Goal: Task Accomplishment & Management: Use online tool/utility

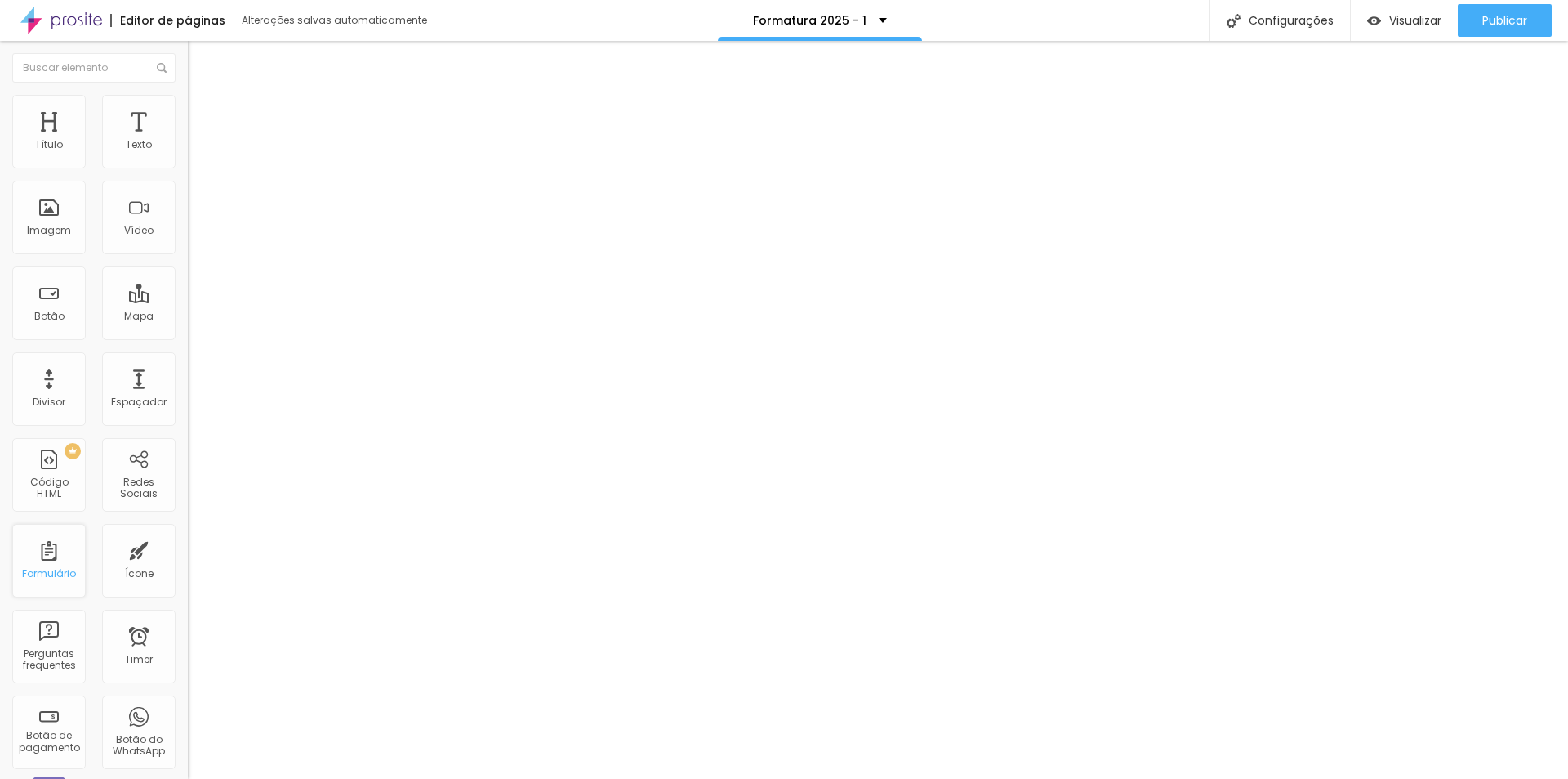
click at [54, 563] on div "Formulário" at bounding box center [48, 561] width 73 height 73
click at [65, 563] on div "Formulário" at bounding box center [48, 561] width 73 height 73
click at [51, 316] on div "Botão" at bounding box center [49, 316] width 31 height 12
click at [188, 439] on input "text" at bounding box center [320, 449] width 265 height 20
paste input "[URL][DOMAIN_NAME]"
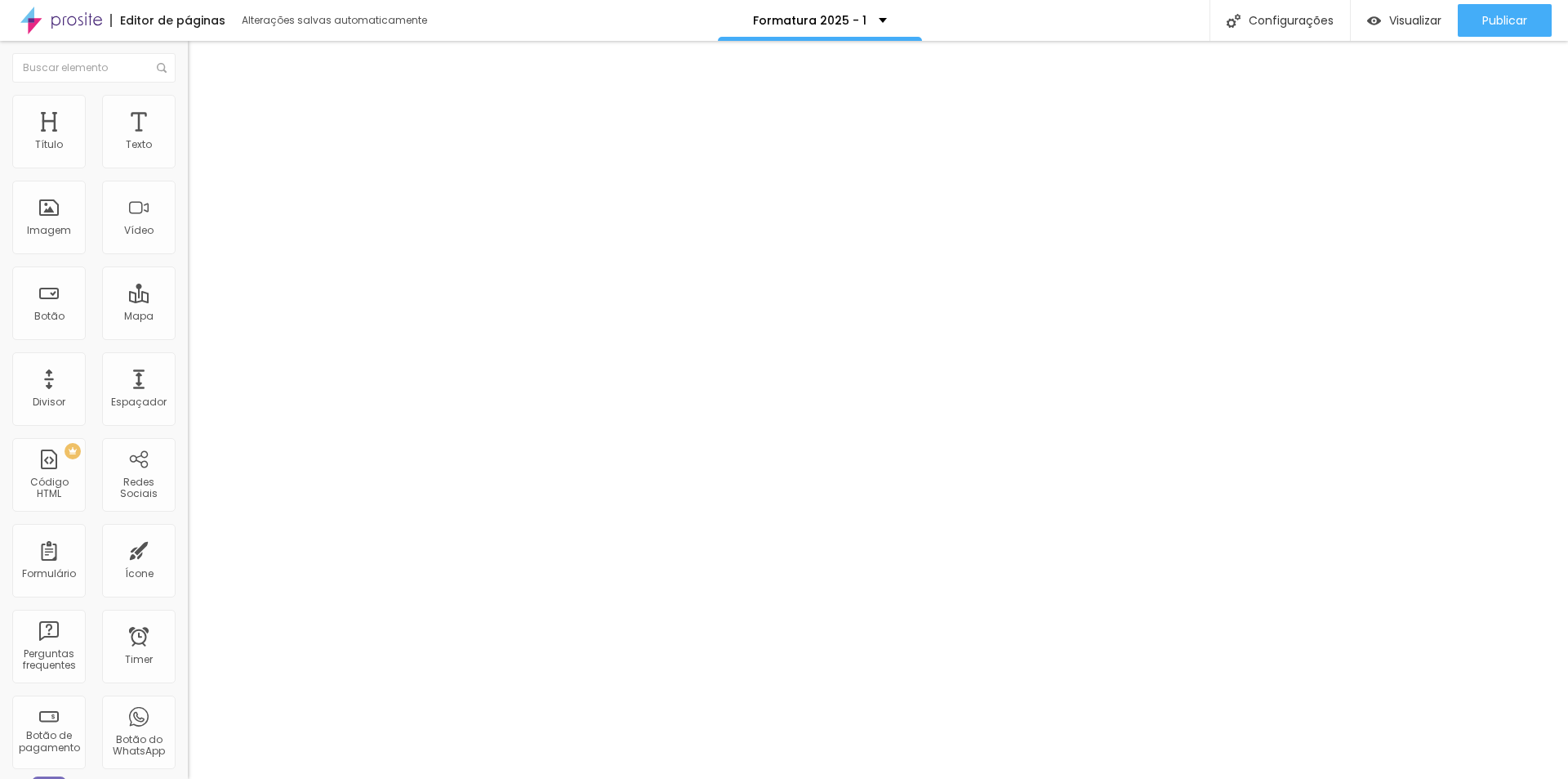
scroll to position [0, 36]
type input "[URL][DOMAIN_NAME]"
click at [188, 479] on div at bounding box center [282, 479] width 188 height 0
click at [188, 439] on input "text" at bounding box center [320, 449] width 265 height 20
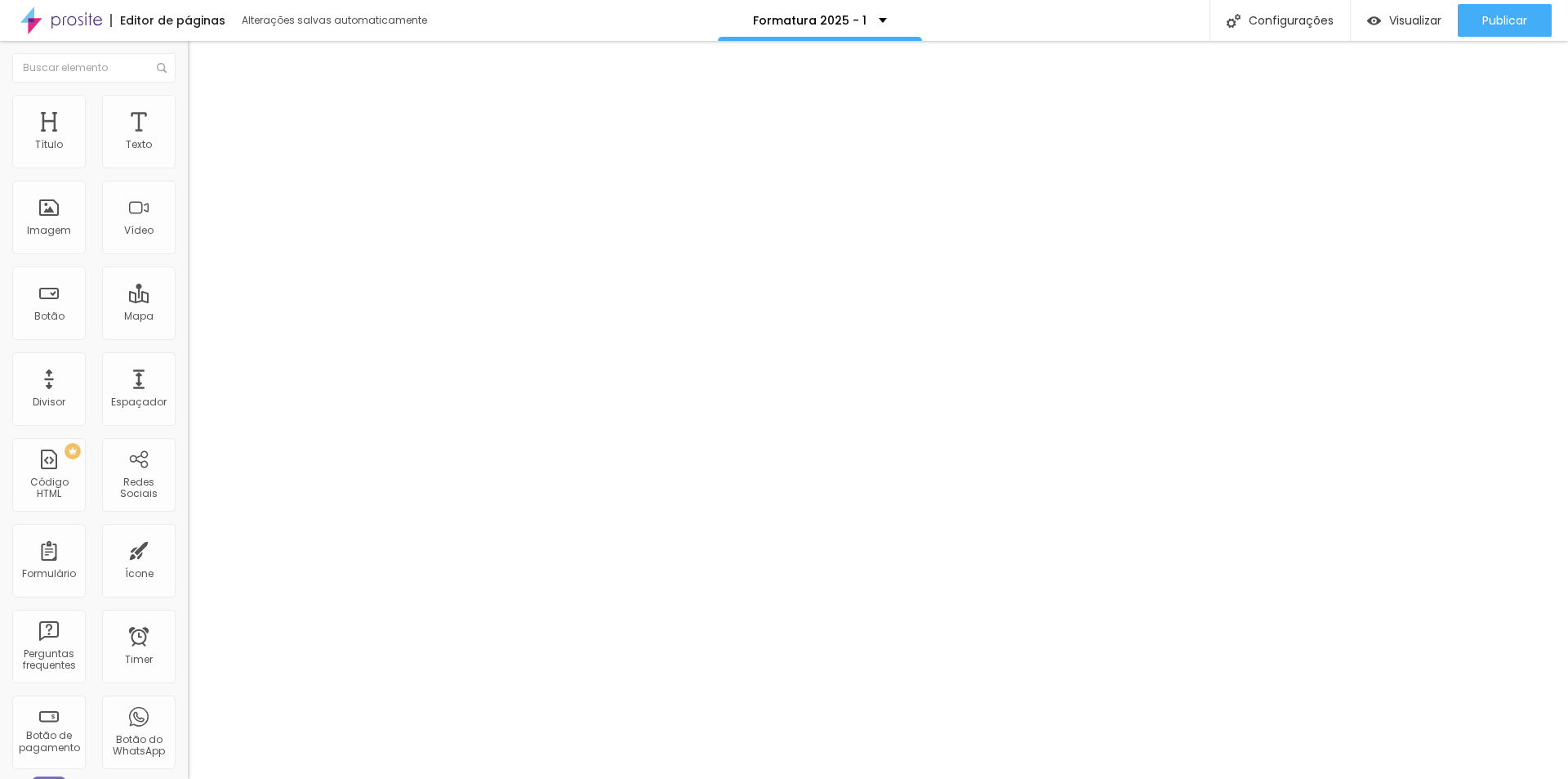
paste input "[URL][DOMAIN_NAME]"
type input "[URL][DOMAIN_NAME]"
click at [188, 479] on div at bounding box center [282, 479] width 188 height 0
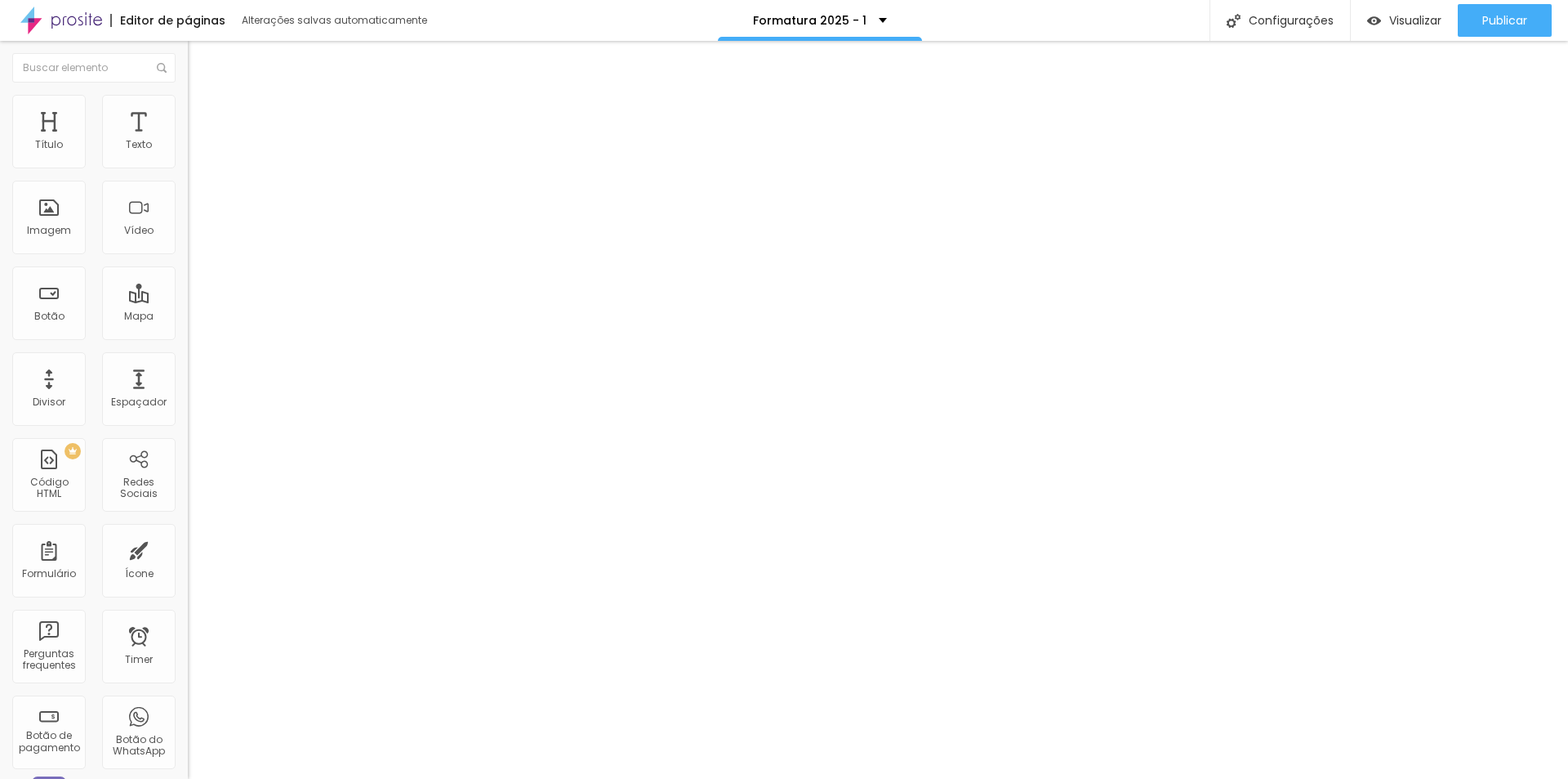
click at [188, 439] on input "text" at bounding box center [320, 449] width 265 height 20
paste input "[URL][DOMAIN_NAME]"
type input "[URL][DOMAIN_NAME]"
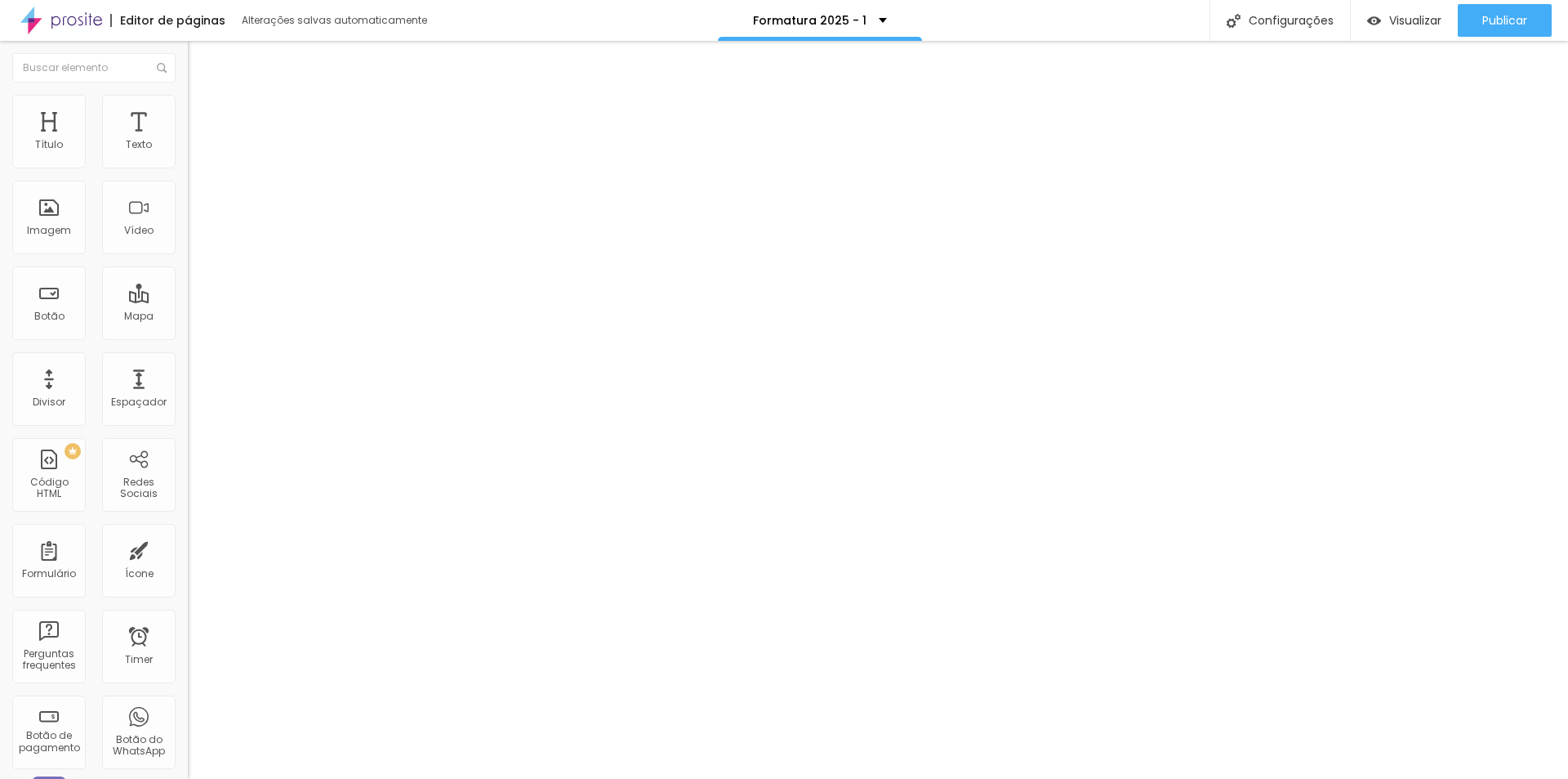
click at [188, 479] on div at bounding box center [282, 479] width 188 height 0
click at [1408, 23] on span "Visualizar" at bounding box center [1415, 20] width 52 height 13
click at [188, 486] on input "30" at bounding box center [222, 494] width 70 height 17
drag, startPoint x: 164, startPoint y: 377, endPoint x: 151, endPoint y: 377, distance: 13.0
click at [188, 486] on input "30" at bounding box center [222, 494] width 70 height 17
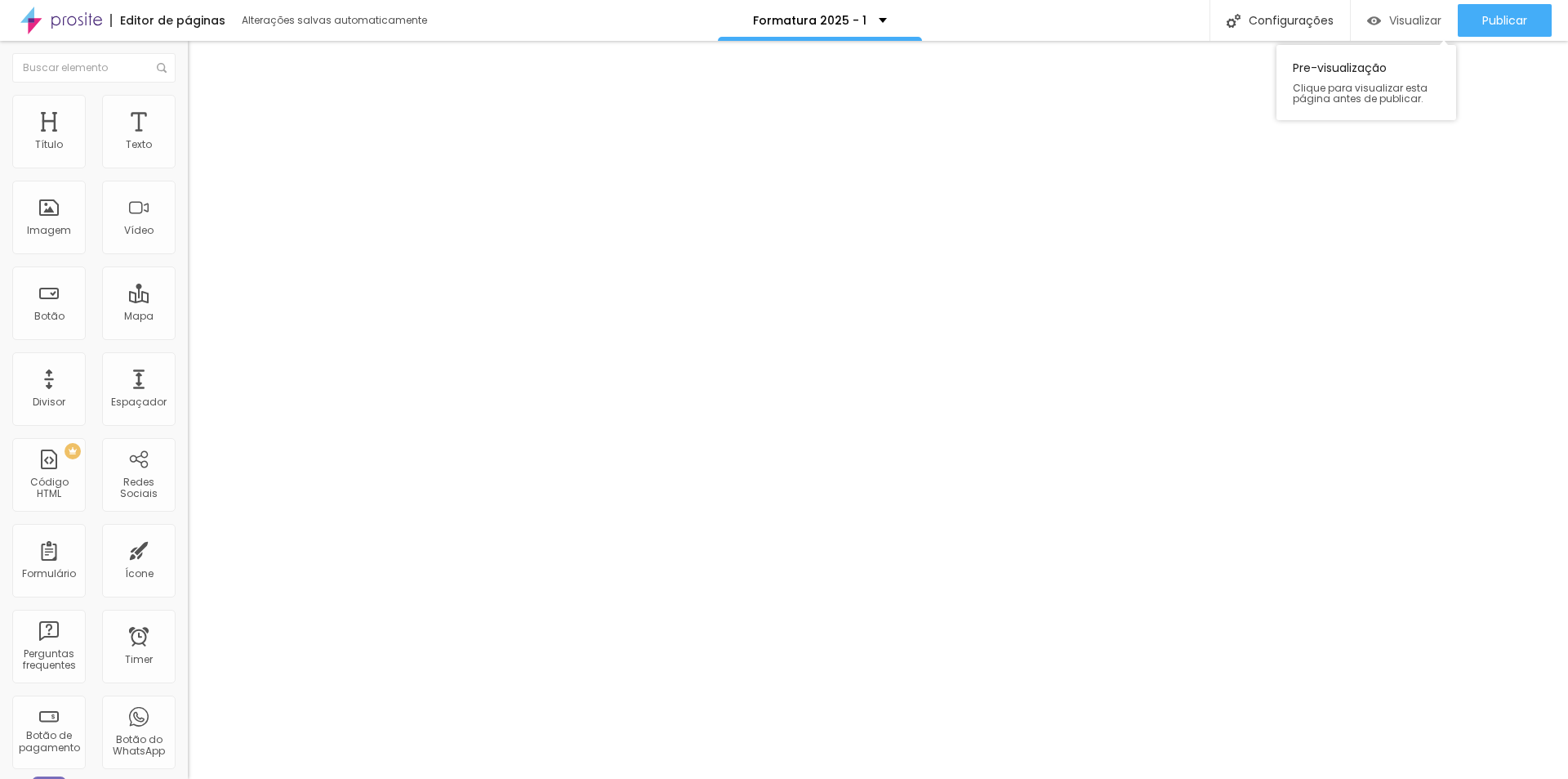
click at [1381, 15] on div "Visualizar" at bounding box center [1404, 21] width 74 height 14
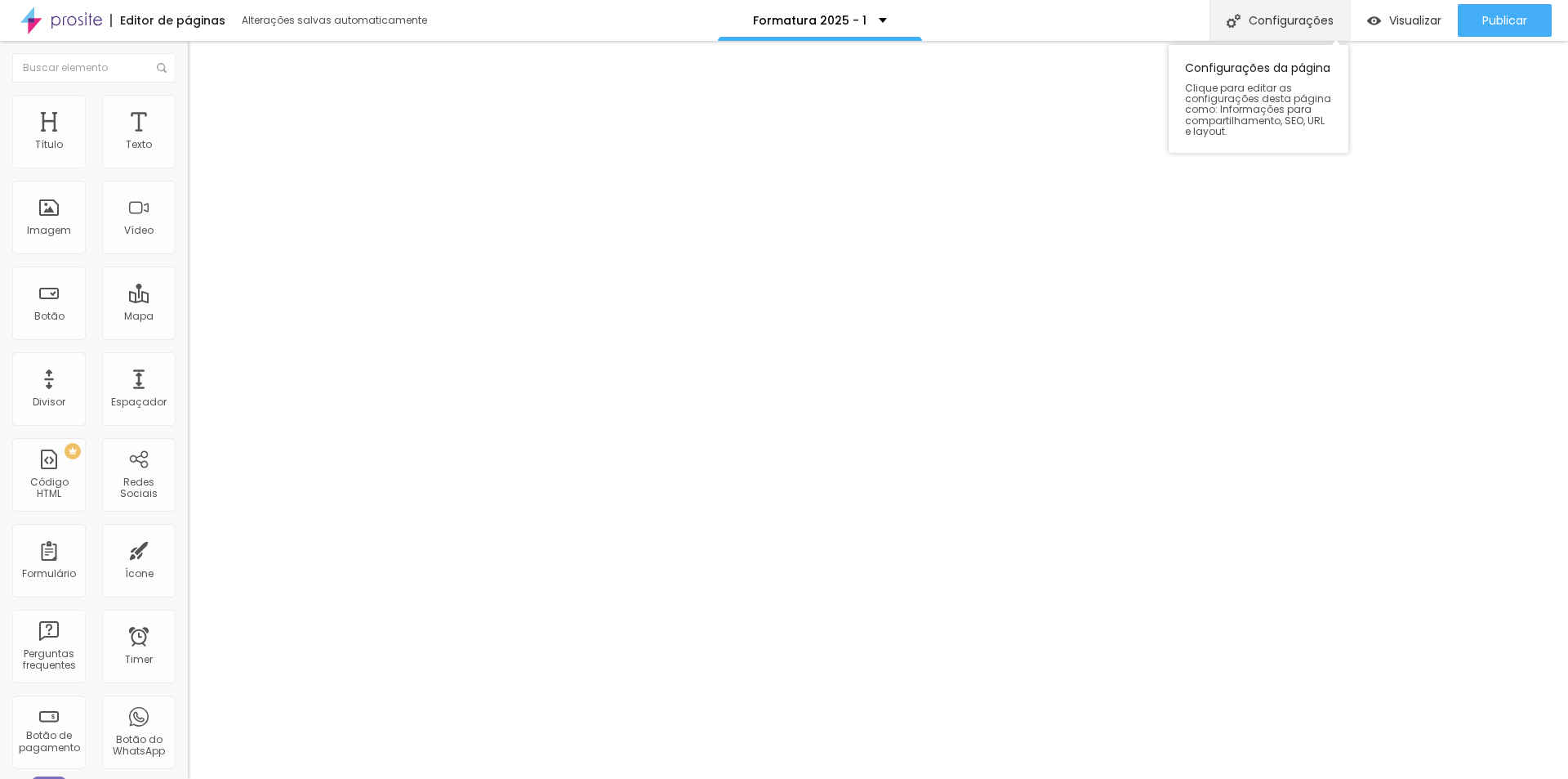
click at [1270, 12] on div "Configurações" at bounding box center [1280, 20] width 140 height 41
click at [235, 130] on span "Avançado" at bounding box center [267, 138] width 64 height 19
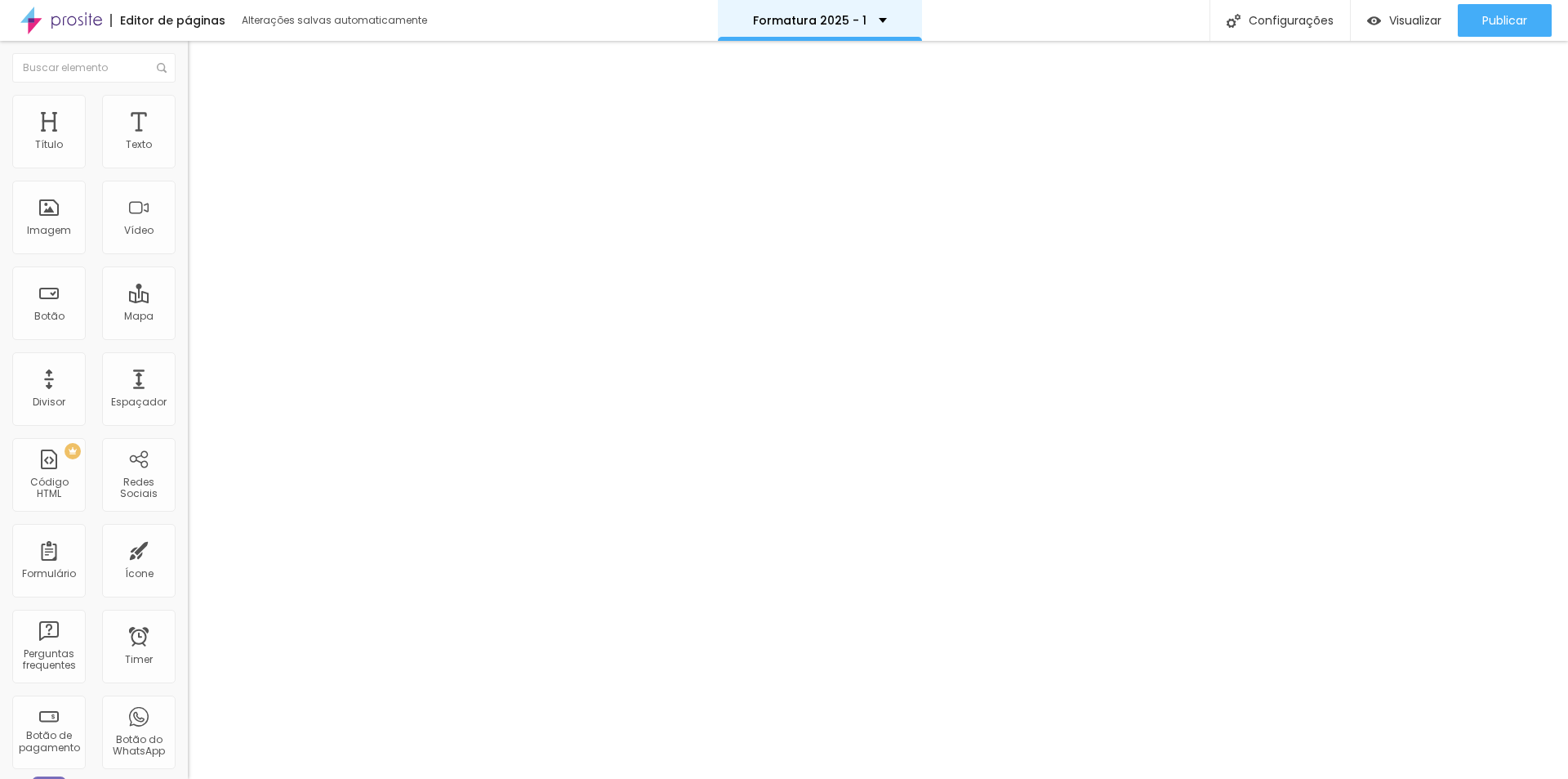
click at [835, 29] on div "Formatura 2025 - 1" at bounding box center [820, 20] width 134 height 36
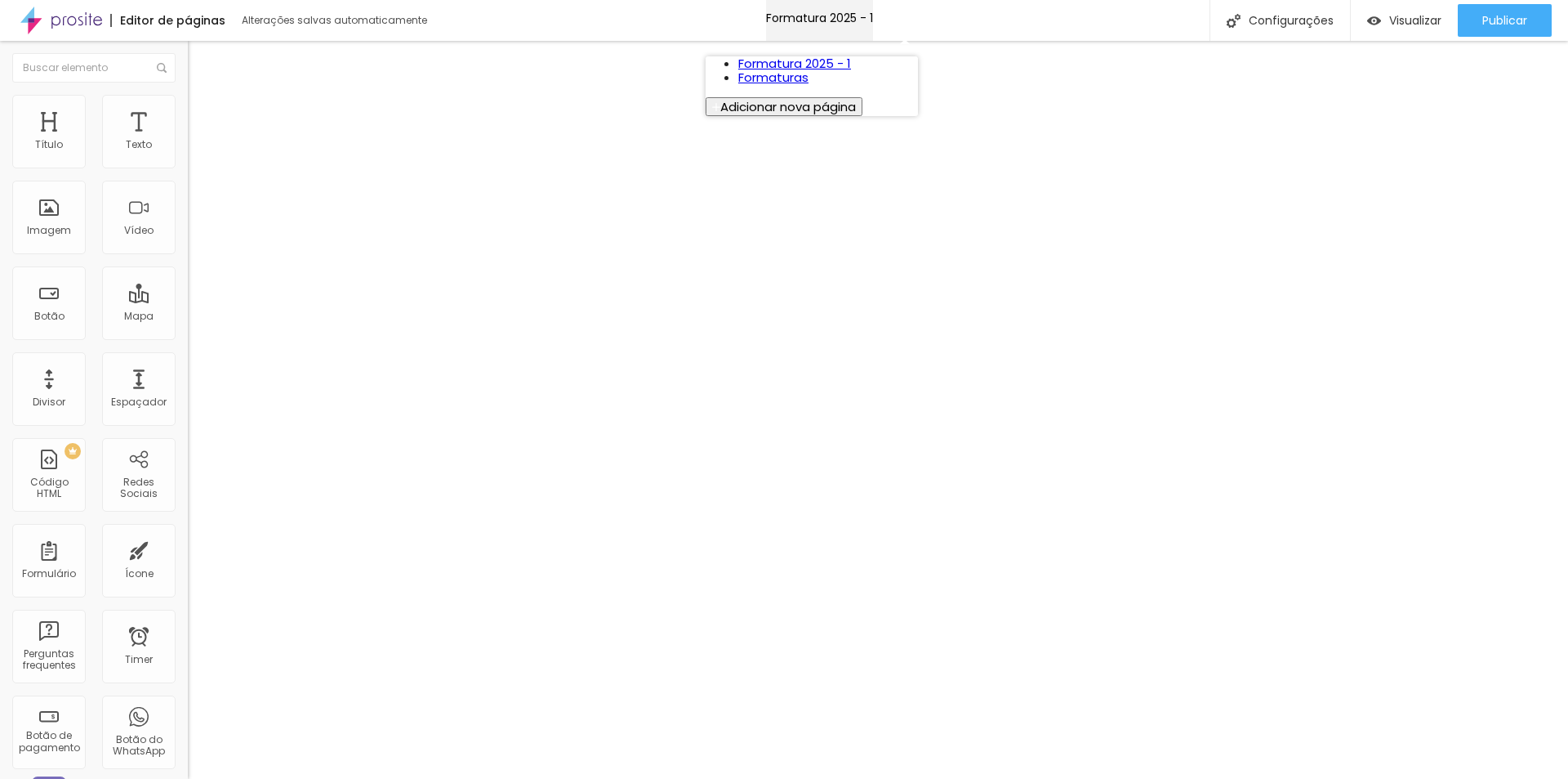
click at [837, 17] on p "Formatura 2025 - 1" at bounding box center [820, 18] width 107 height 13
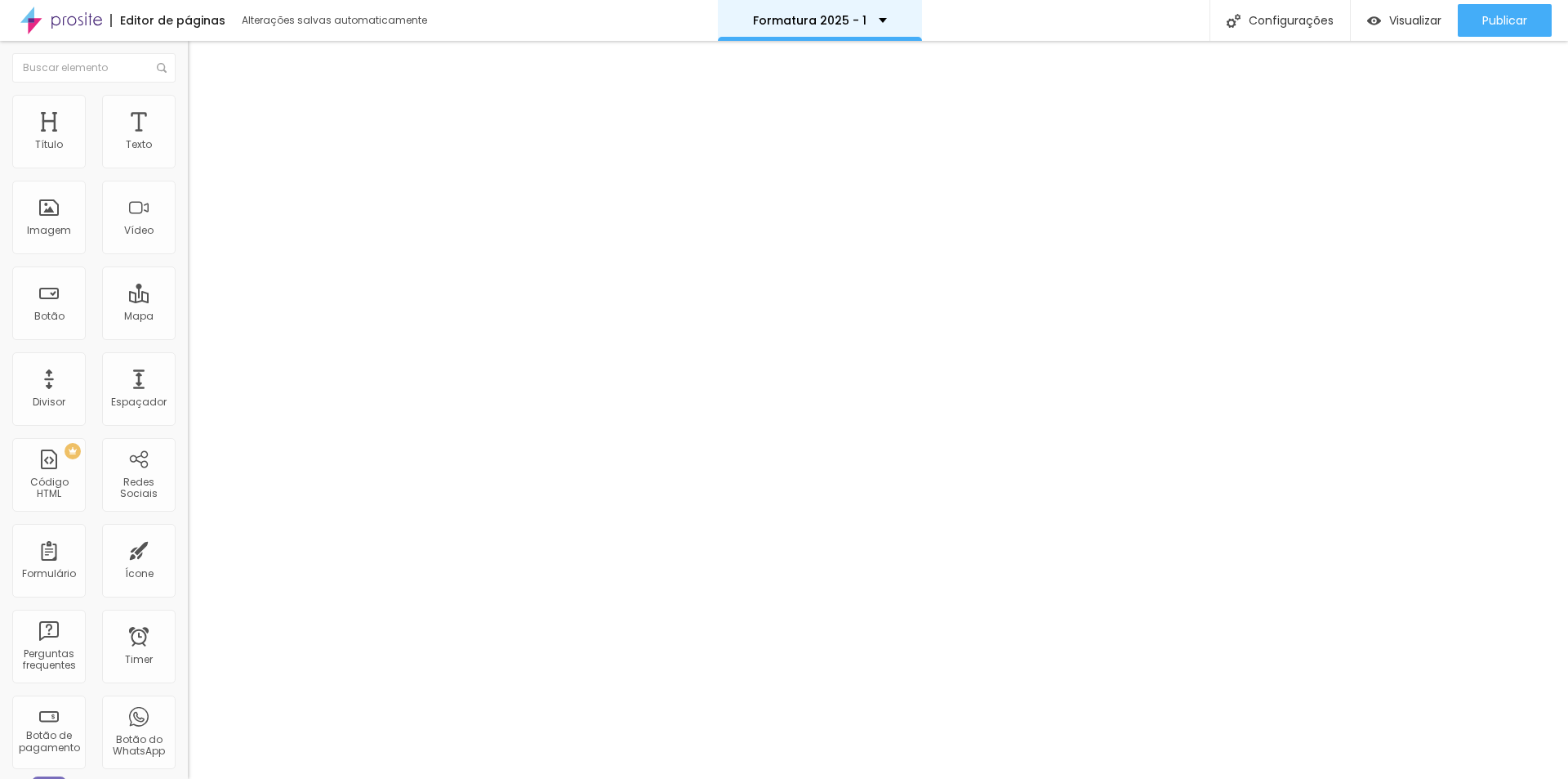
click at [875, 18] on div "Formatura 2025 - 1" at bounding box center [820, 20] width 134 height 36
click at [1112, 31] on div "Editor de páginas Alterações salvas automaticamente Formatura 2025 - 1 Configur…" at bounding box center [784, 20] width 1568 height 41
click at [220, 110] on img at bounding box center [227, 117] width 15 height 15
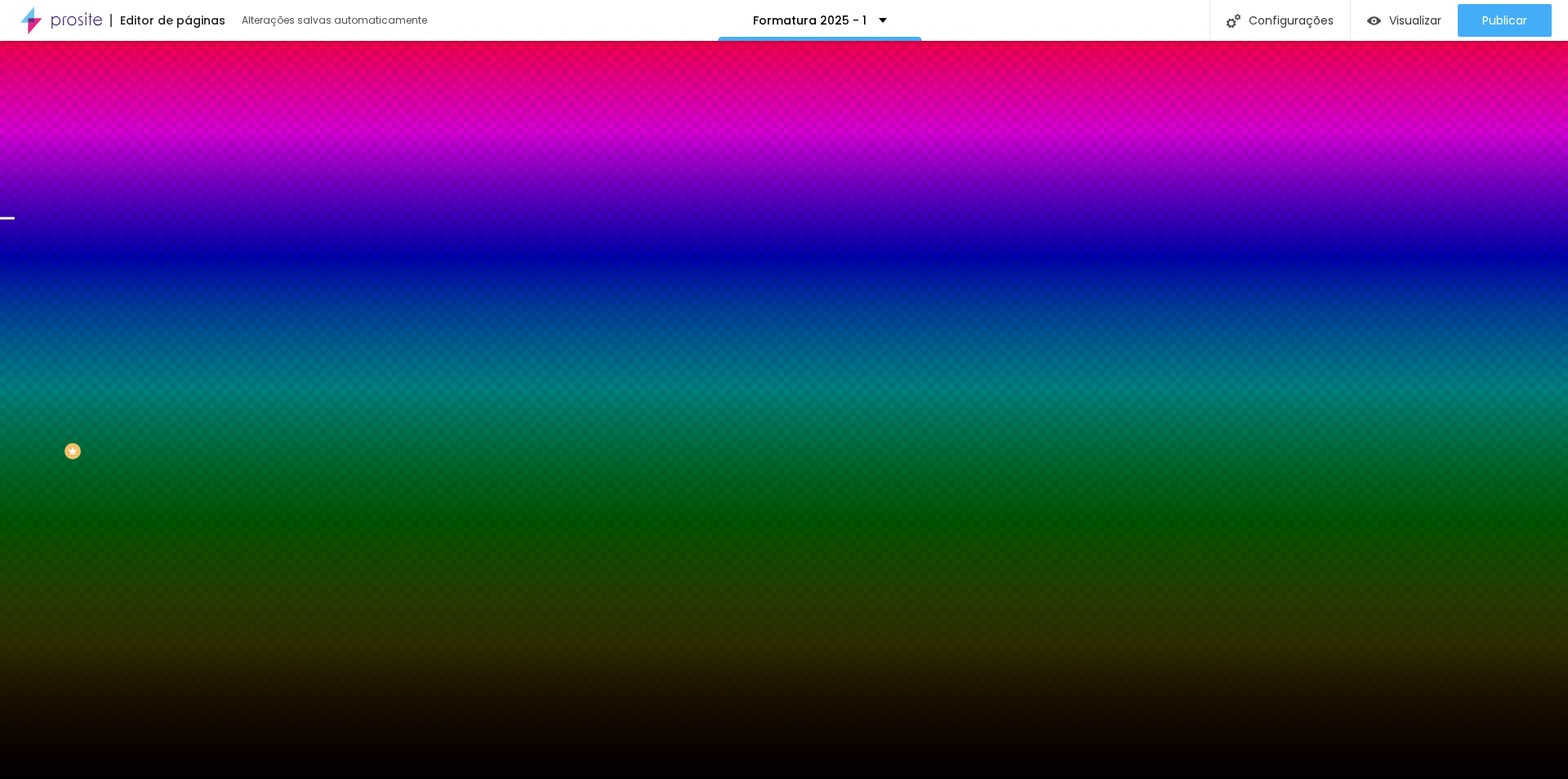
click at [188, 191] on span "Trocar imagem" at bounding box center [243, 181] width 111 height 19
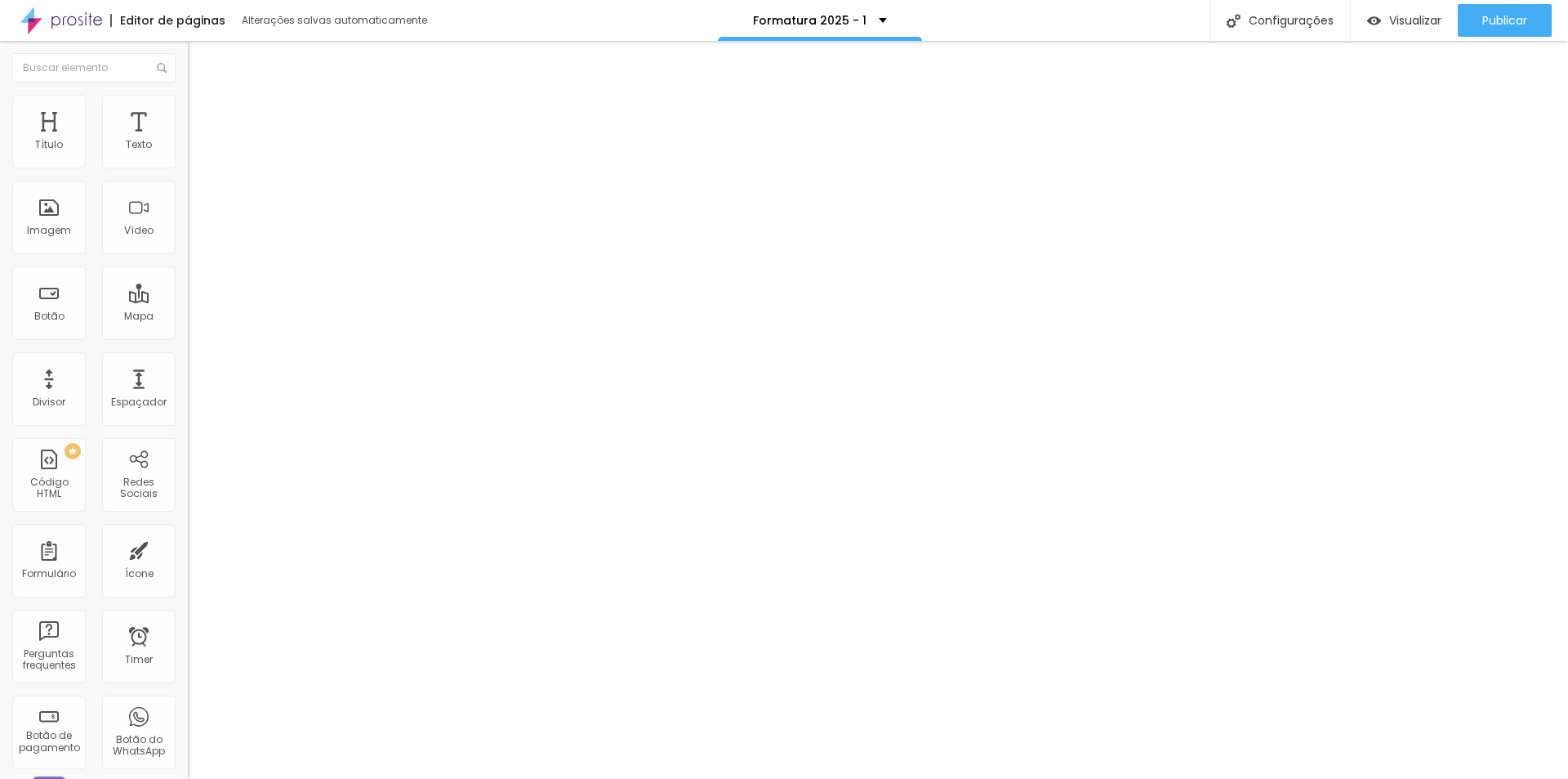
click at [188, 176] on span "Trocar imagem" at bounding box center [243, 166] width 111 height 19
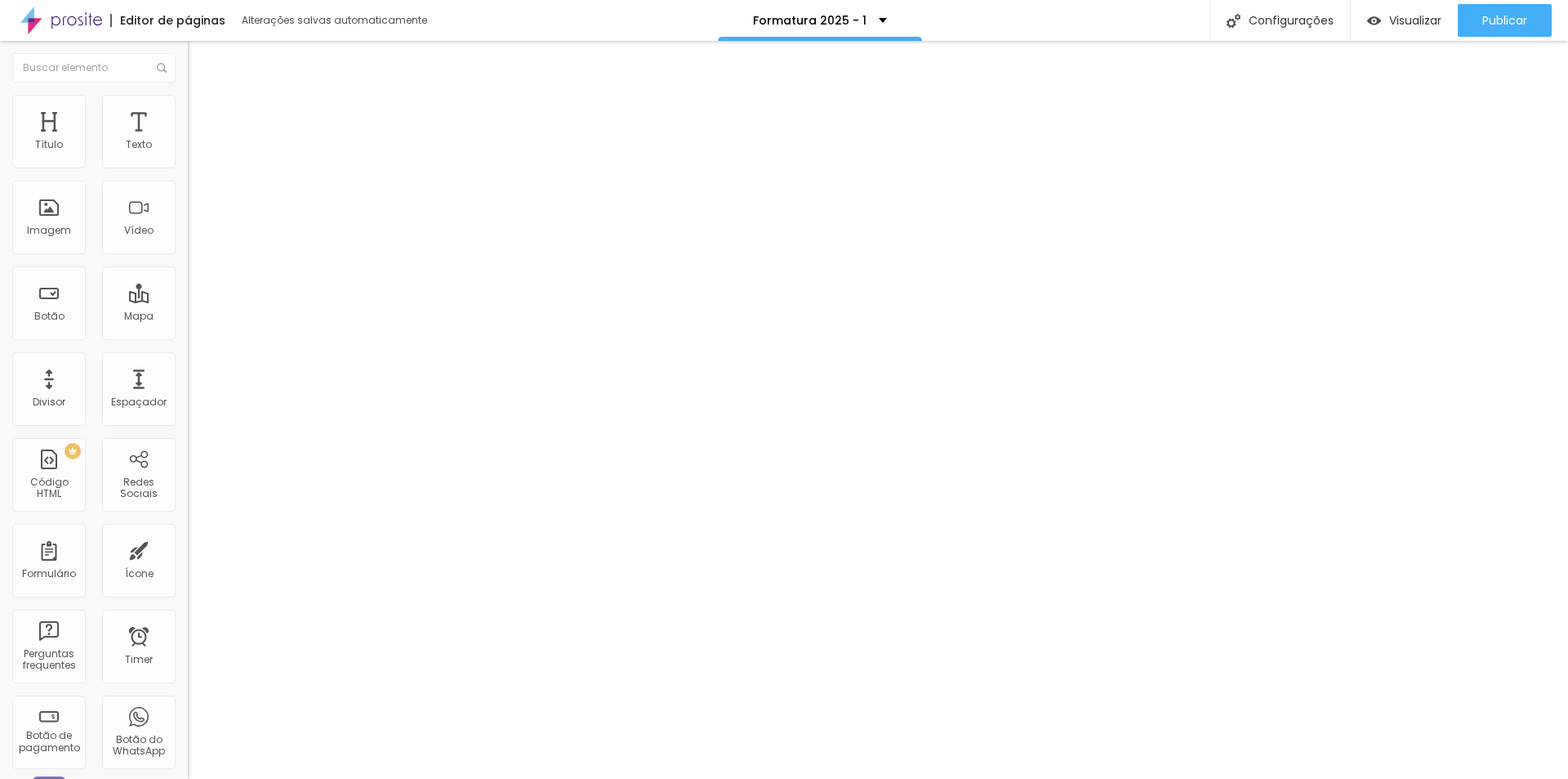
click at [188, 176] on span "Trocar imagem" at bounding box center [243, 166] width 111 height 19
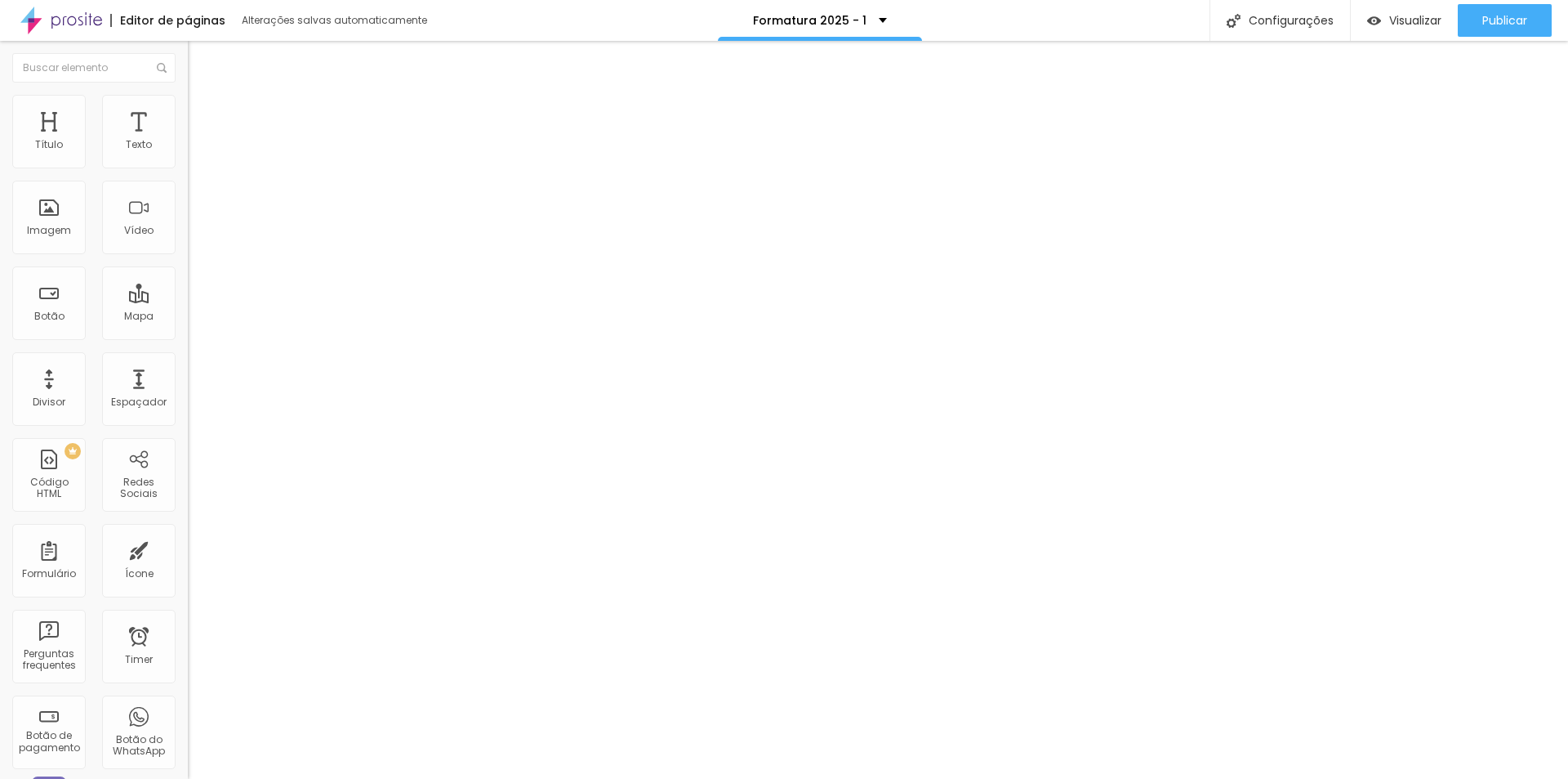
click at [188, 176] on span "Trocar imagem" at bounding box center [243, 166] width 111 height 19
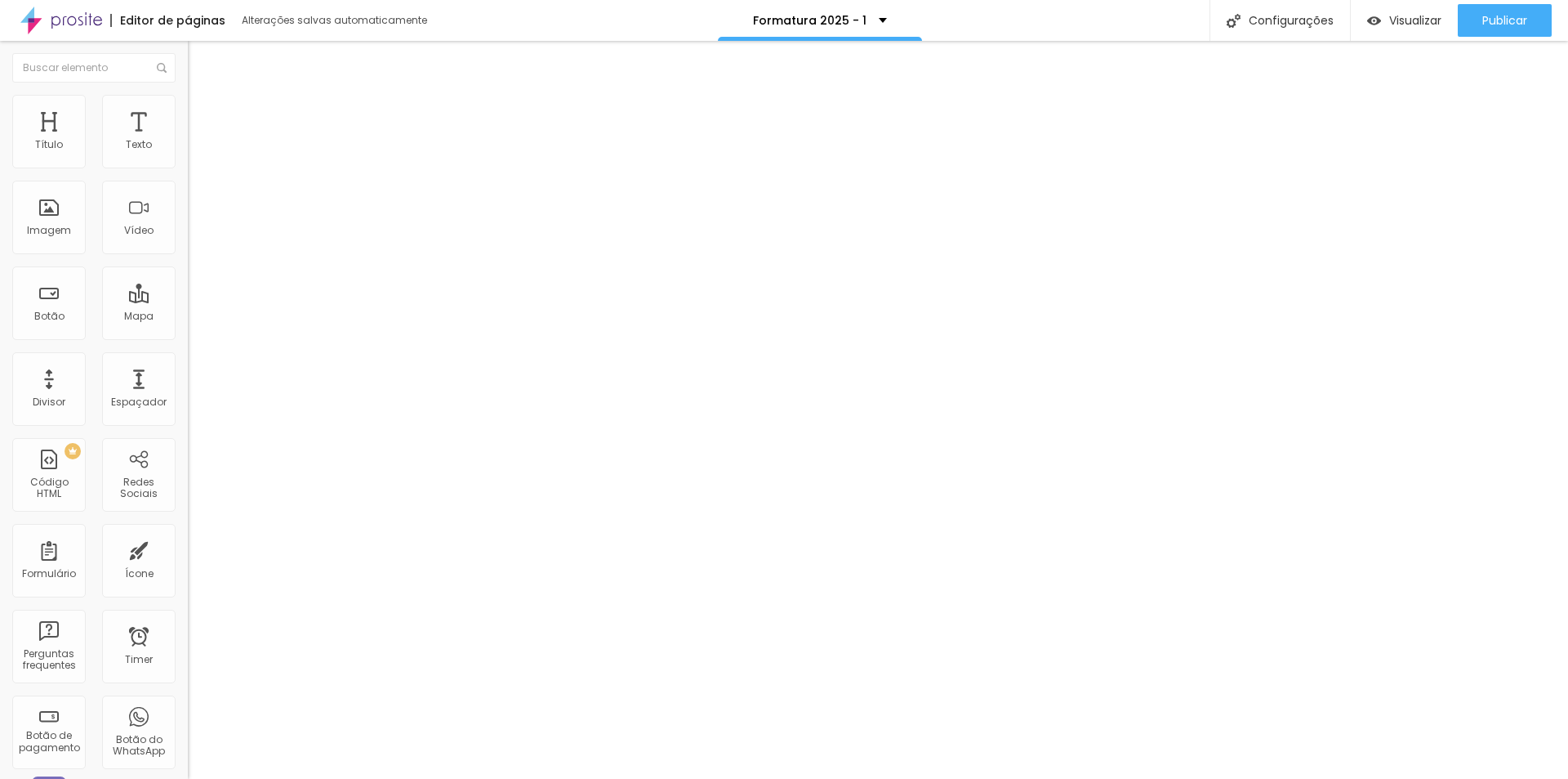
click at [188, 176] on span "Trocar imagem" at bounding box center [243, 166] width 111 height 19
click at [188, 321] on span "Original" at bounding box center [212, 311] width 49 height 19
click at [220, 350] on span "Cinema" at bounding box center [245, 340] width 49 height 19
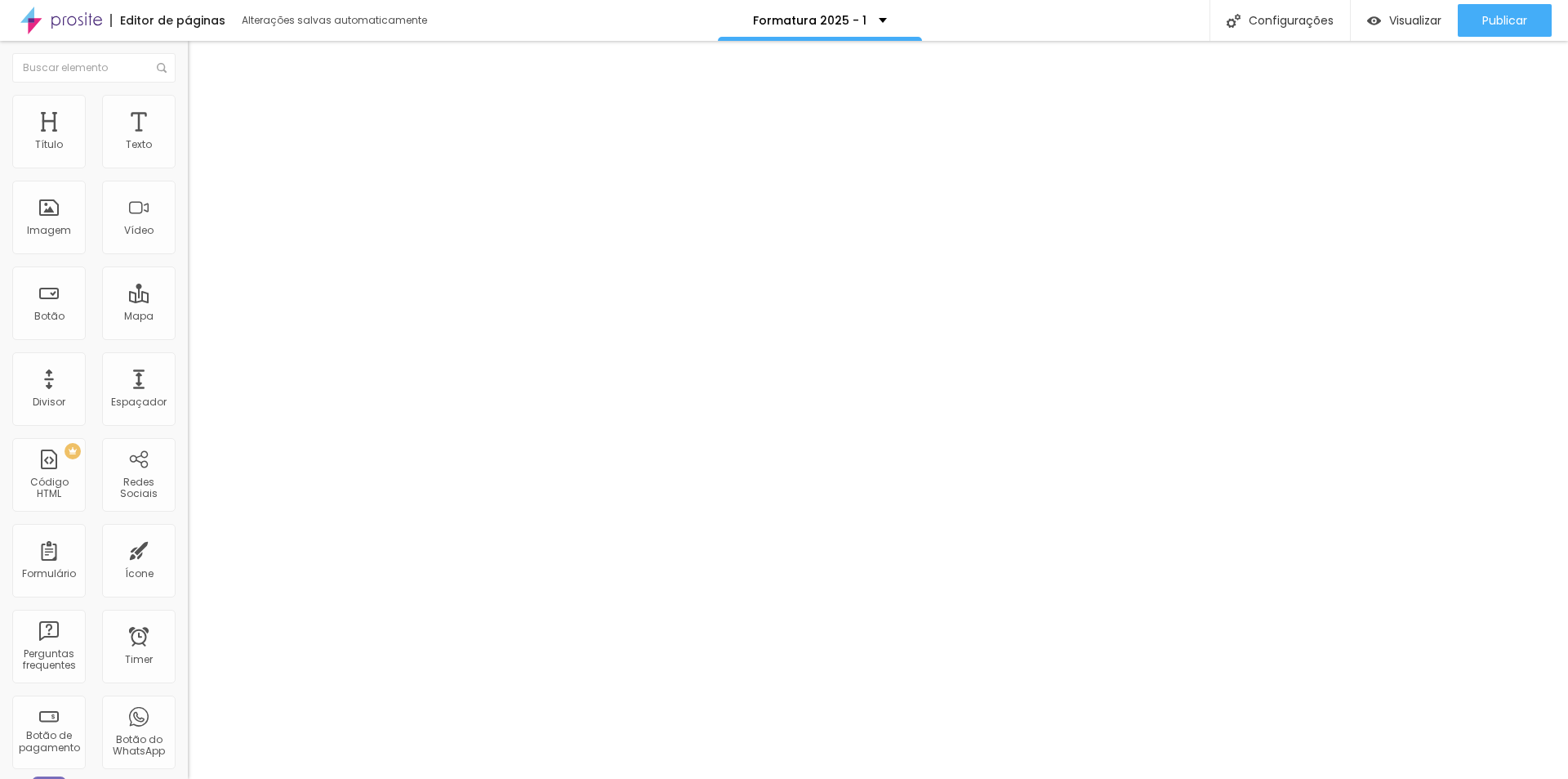
click at [220, 367] on span "Padrão" at bounding box center [243, 357] width 46 height 19
click at [220, 383] on span "Quadrado" at bounding box center [252, 373] width 64 height 19
click at [220, 350] on span "Cinema" at bounding box center [245, 340] width 49 height 19
click at [220, 367] on span "Padrão" at bounding box center [243, 357] width 46 height 19
click at [220, 383] on span "Quadrado" at bounding box center [252, 373] width 64 height 19
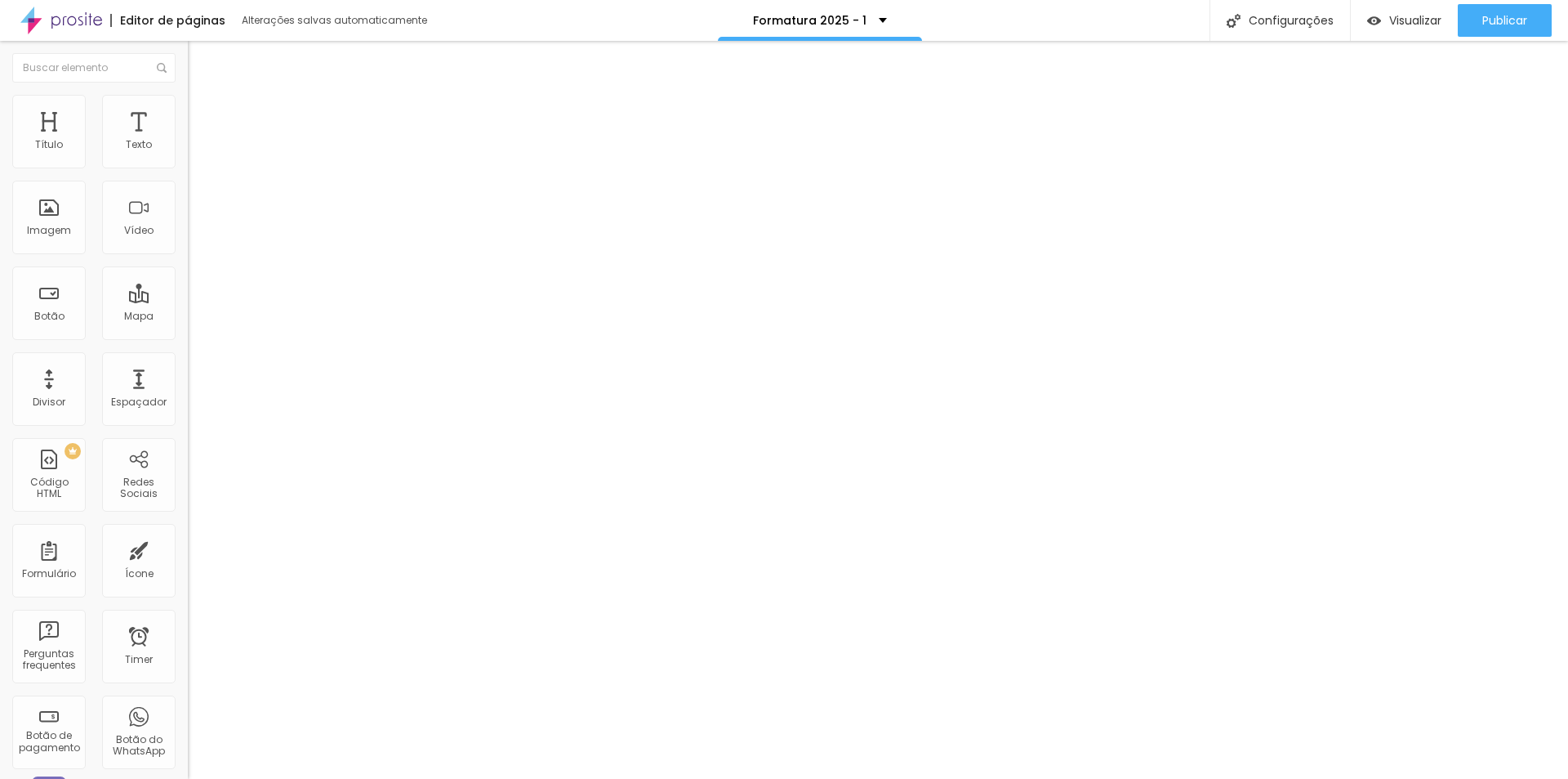
click at [188, 321] on span "Original" at bounding box center [212, 311] width 49 height 19
click at [220, 365] on span "Padrão" at bounding box center [243, 355] width 46 height 19
click at [220, 383] on span "Quadrado" at bounding box center [252, 373] width 64 height 19
click at [220, 350] on span "Cinema" at bounding box center [245, 340] width 49 height 19
click at [220, 397] on span "Original" at bounding box center [245, 388] width 49 height 19
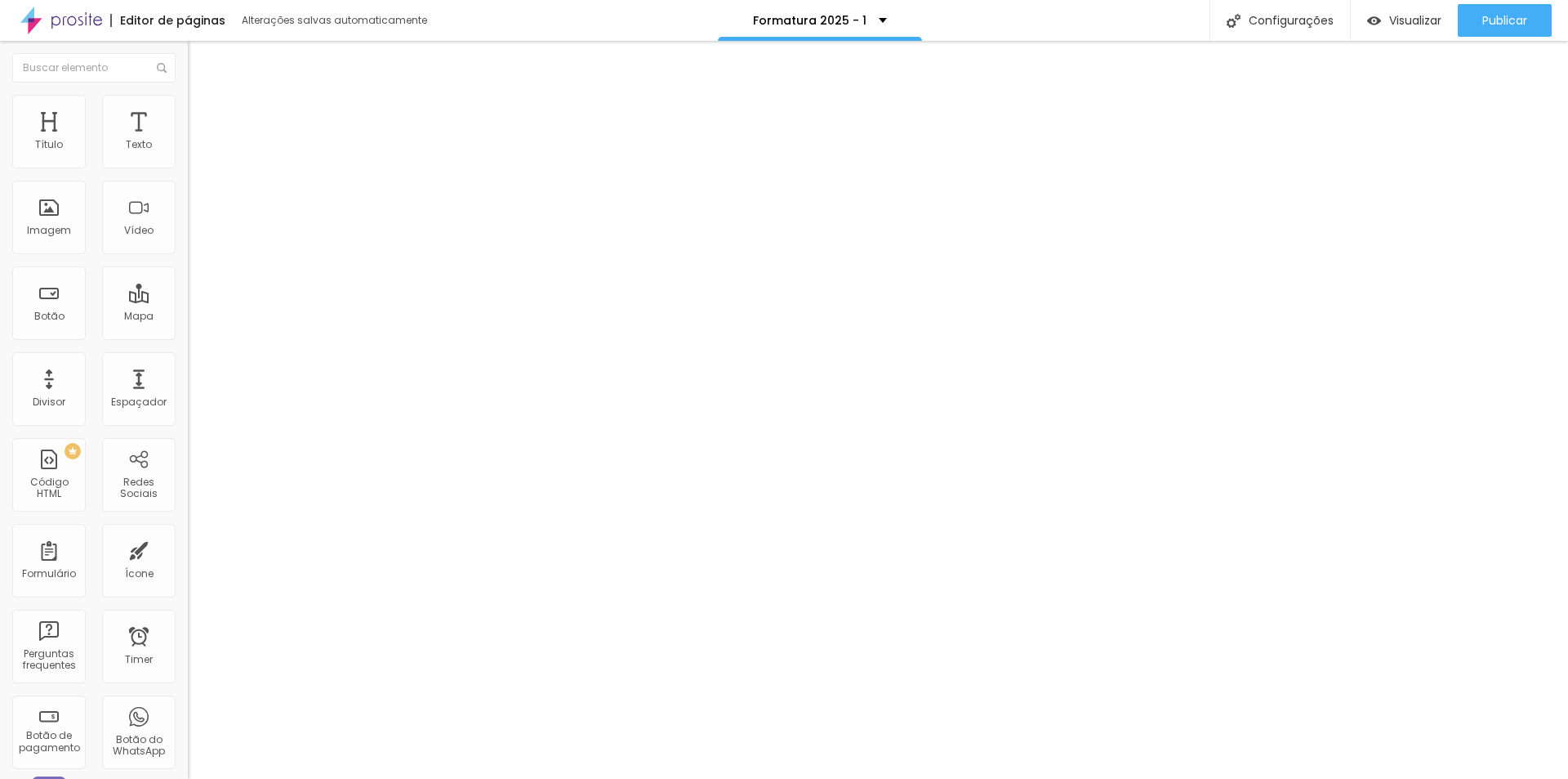
click at [220, 350] on span "Cinema" at bounding box center [245, 340] width 49 height 19
click at [188, 176] on span "Trocar imagem" at bounding box center [243, 166] width 111 height 19
click at [188, 321] on span "16:9 Cinema" at bounding box center [225, 311] width 75 height 19
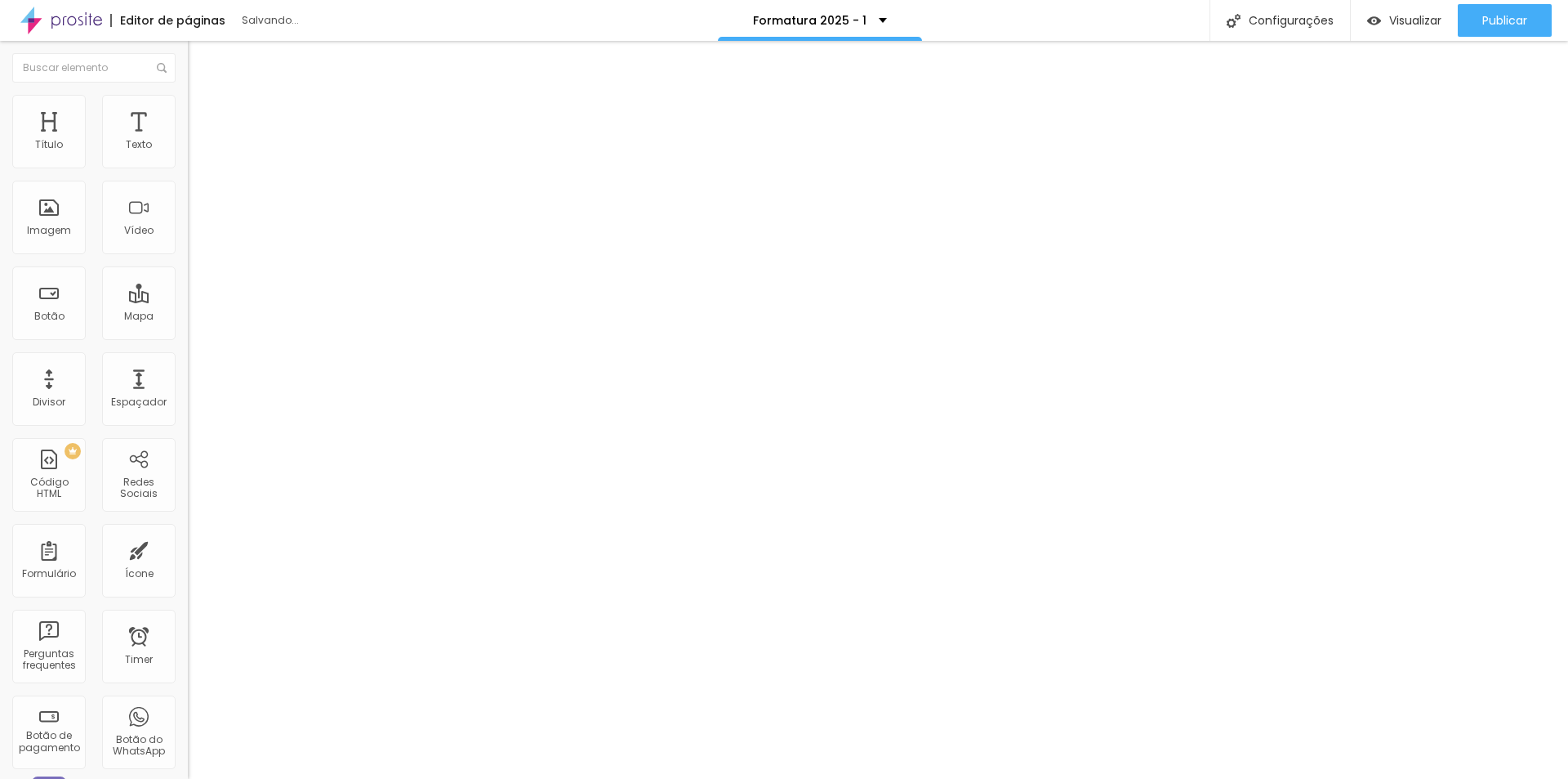
click at [220, 367] on span "Padrão" at bounding box center [243, 357] width 46 height 19
click at [220, 383] on span "Quadrado" at bounding box center [252, 373] width 64 height 19
click at [220, 397] on span "Original" at bounding box center [245, 388] width 49 height 19
click at [220, 380] on span "Quadrado" at bounding box center [252, 370] width 64 height 19
click at [220, 397] on span "Original" at bounding box center [245, 388] width 49 height 19
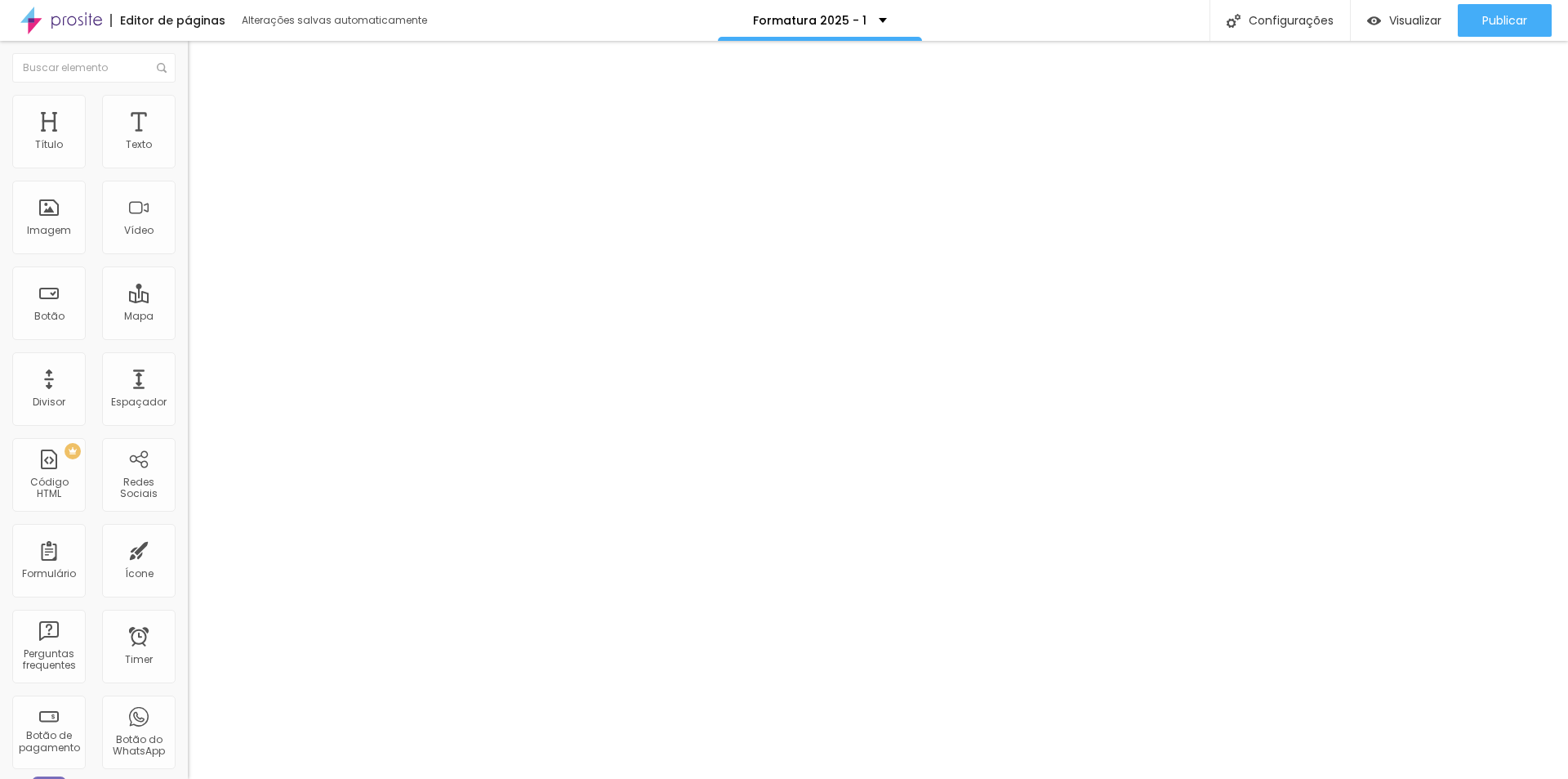
click at [220, 380] on span "Quadrado" at bounding box center [252, 370] width 64 height 19
click at [220, 365] on span "Padrão" at bounding box center [243, 355] width 46 height 19
click at [220, 350] on span "Cinema" at bounding box center [245, 340] width 49 height 19
click at [188, 176] on span "Trocar imagem" at bounding box center [243, 166] width 111 height 19
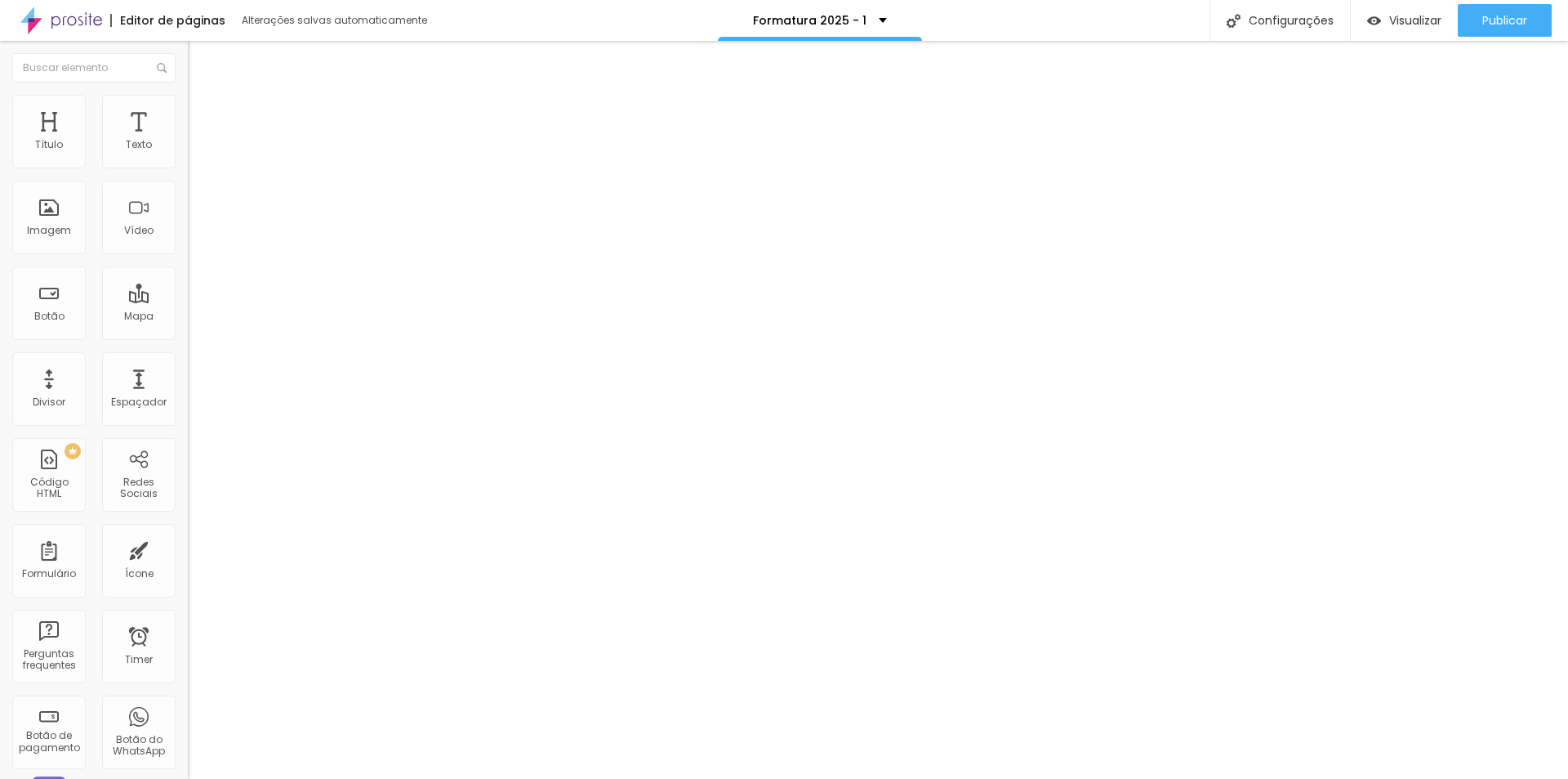
click at [195, 159] on icon "button" at bounding box center [201, 164] width 12 height 12
click at [220, 110] on li "Estilo" at bounding box center [297, 119] width 155 height 18
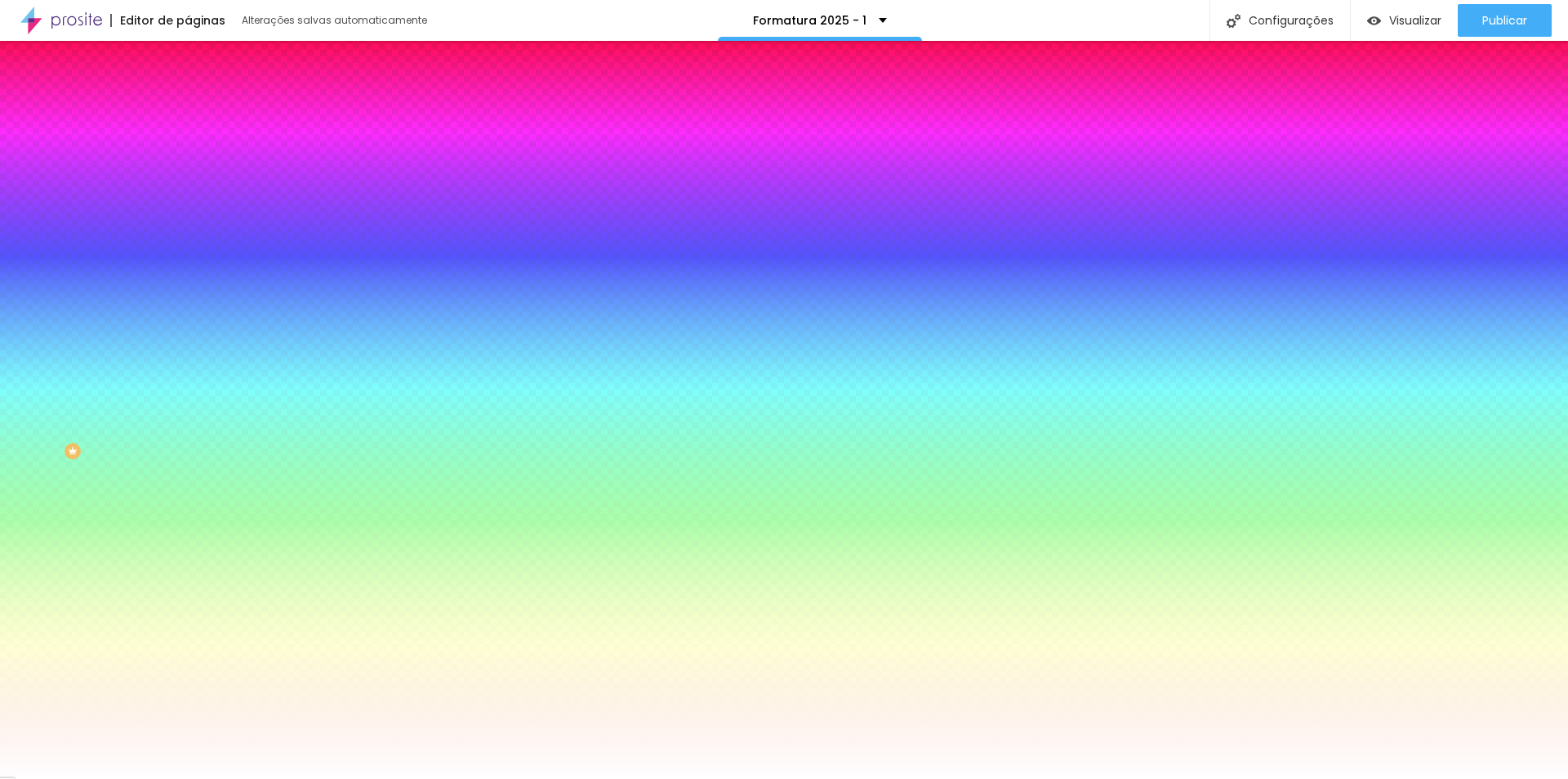
click at [188, 313] on div at bounding box center [282, 313] width 188 height 0
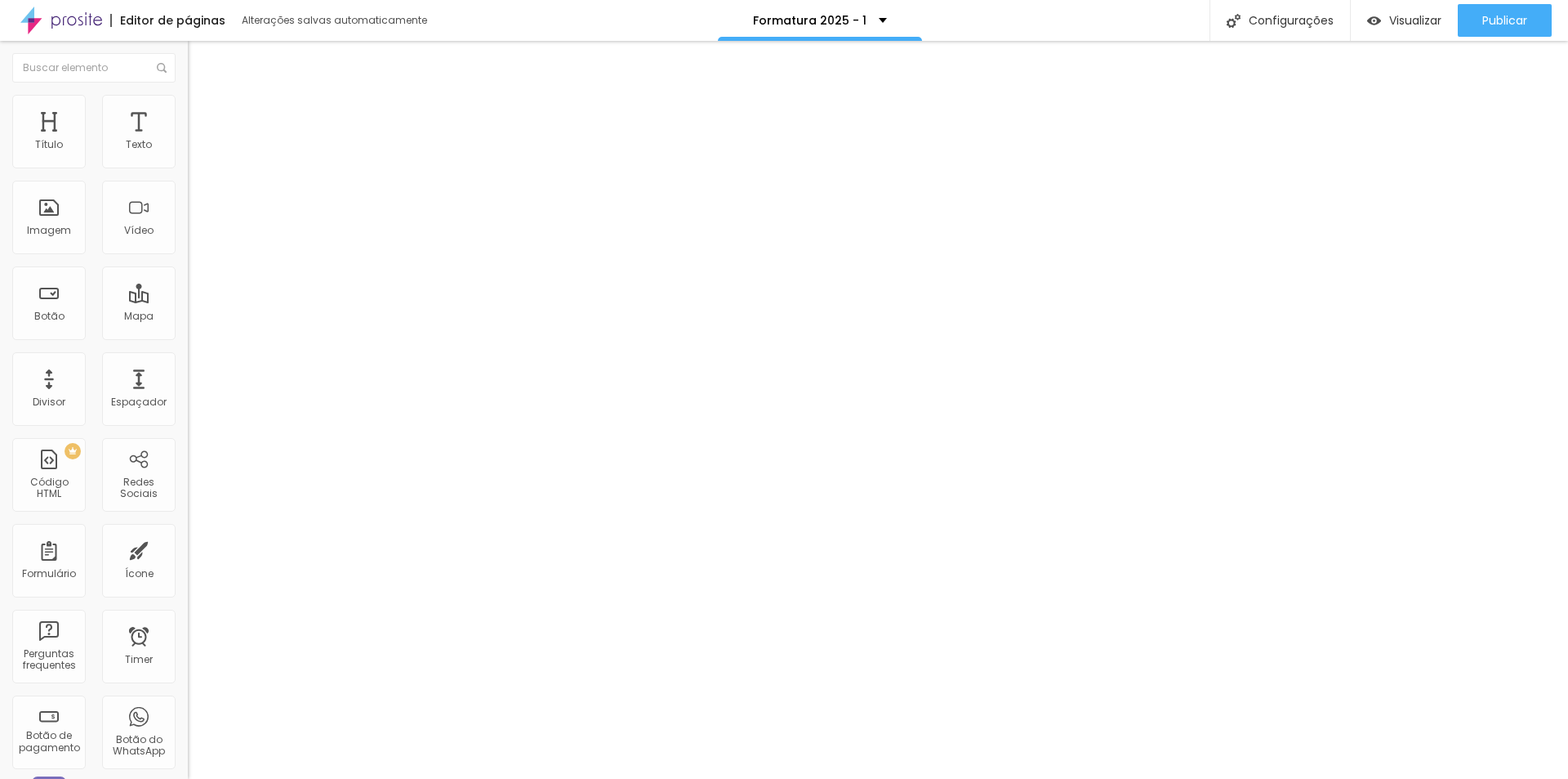
click at [220, 110] on img at bounding box center [227, 117] width 15 height 15
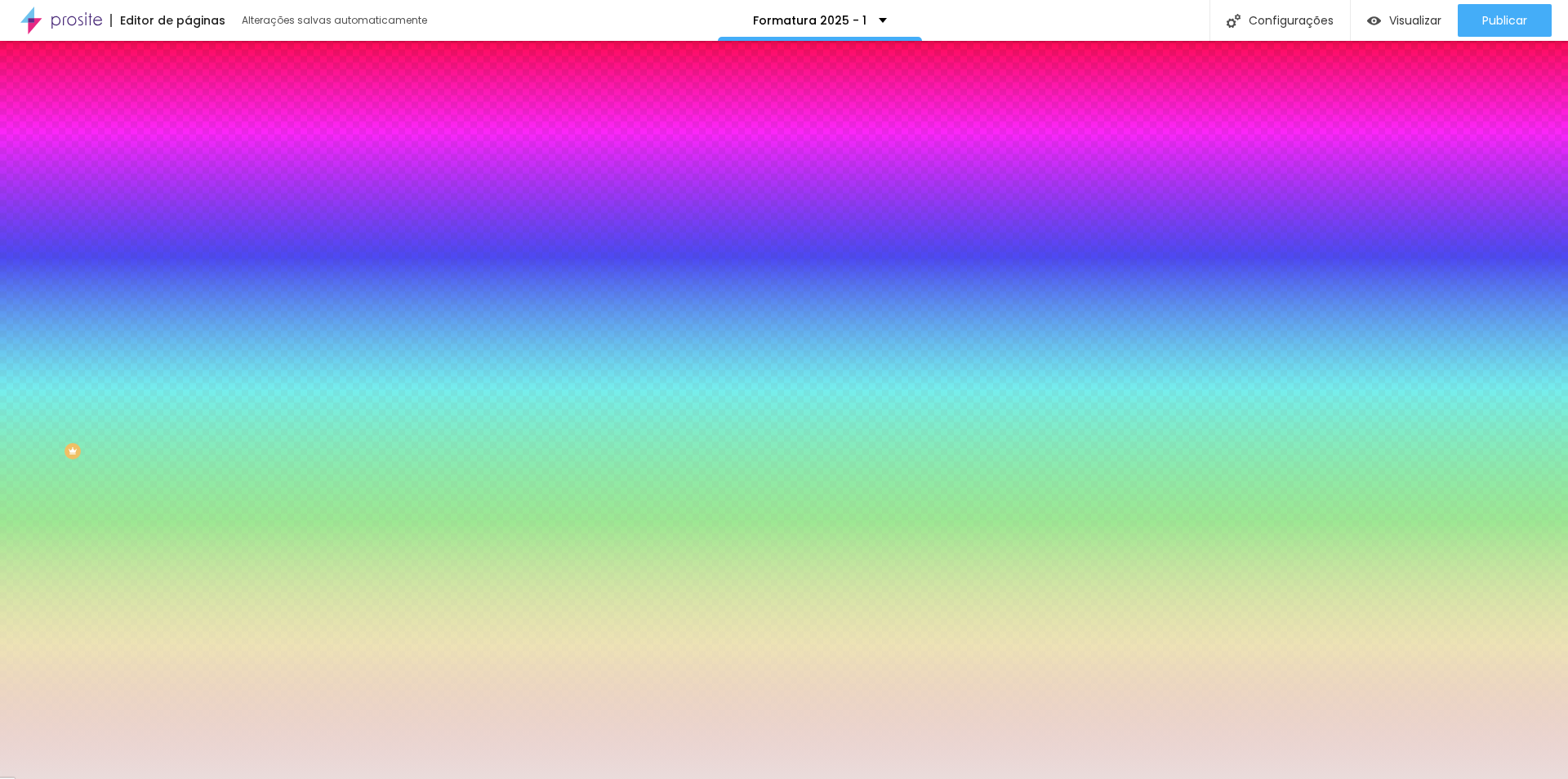
click at [188, 195] on input "#EADCDB" at bounding box center [320, 205] width 265 height 20
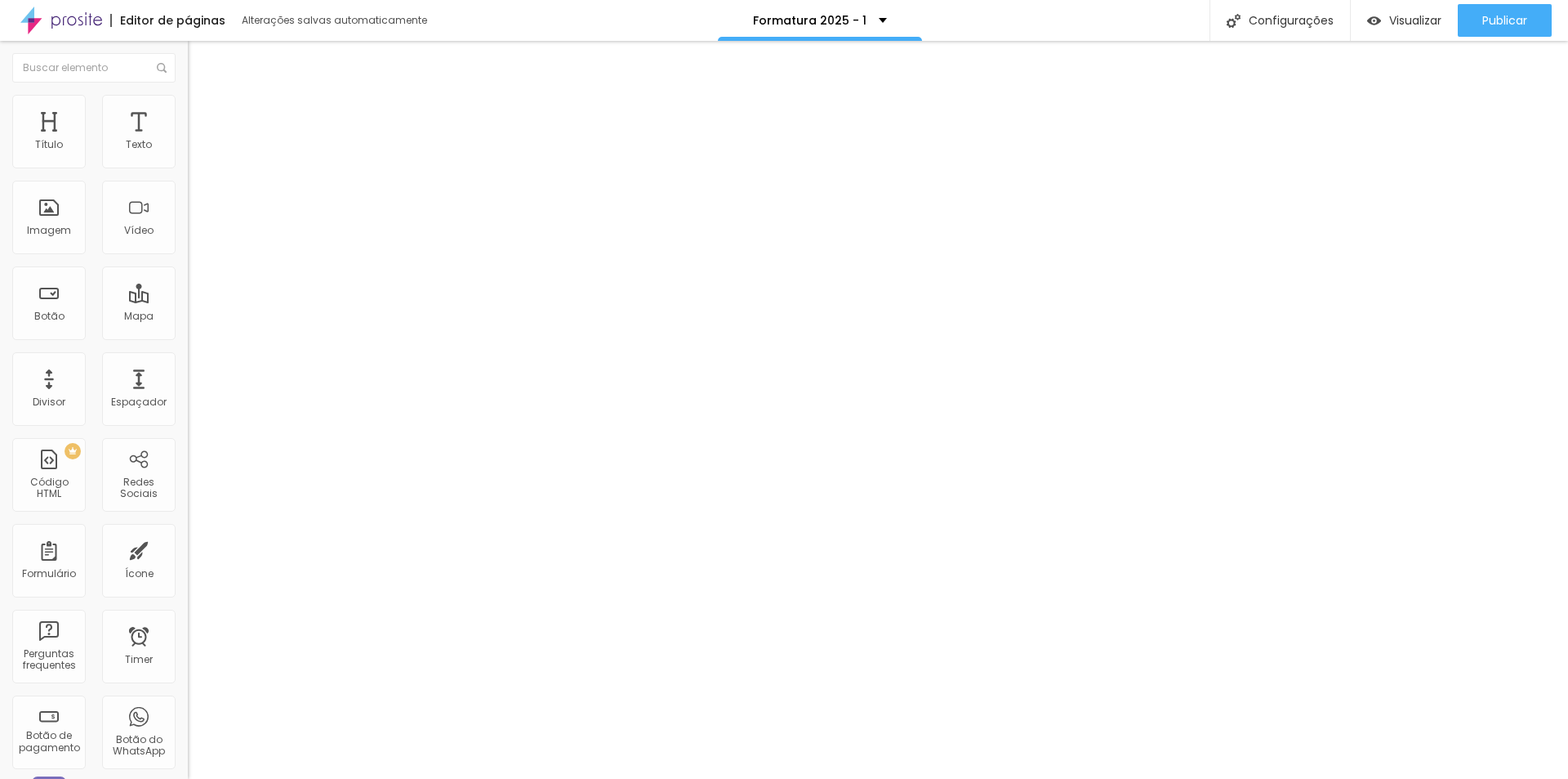
click at [220, 110] on li "Estilo" at bounding box center [297, 119] width 155 height 18
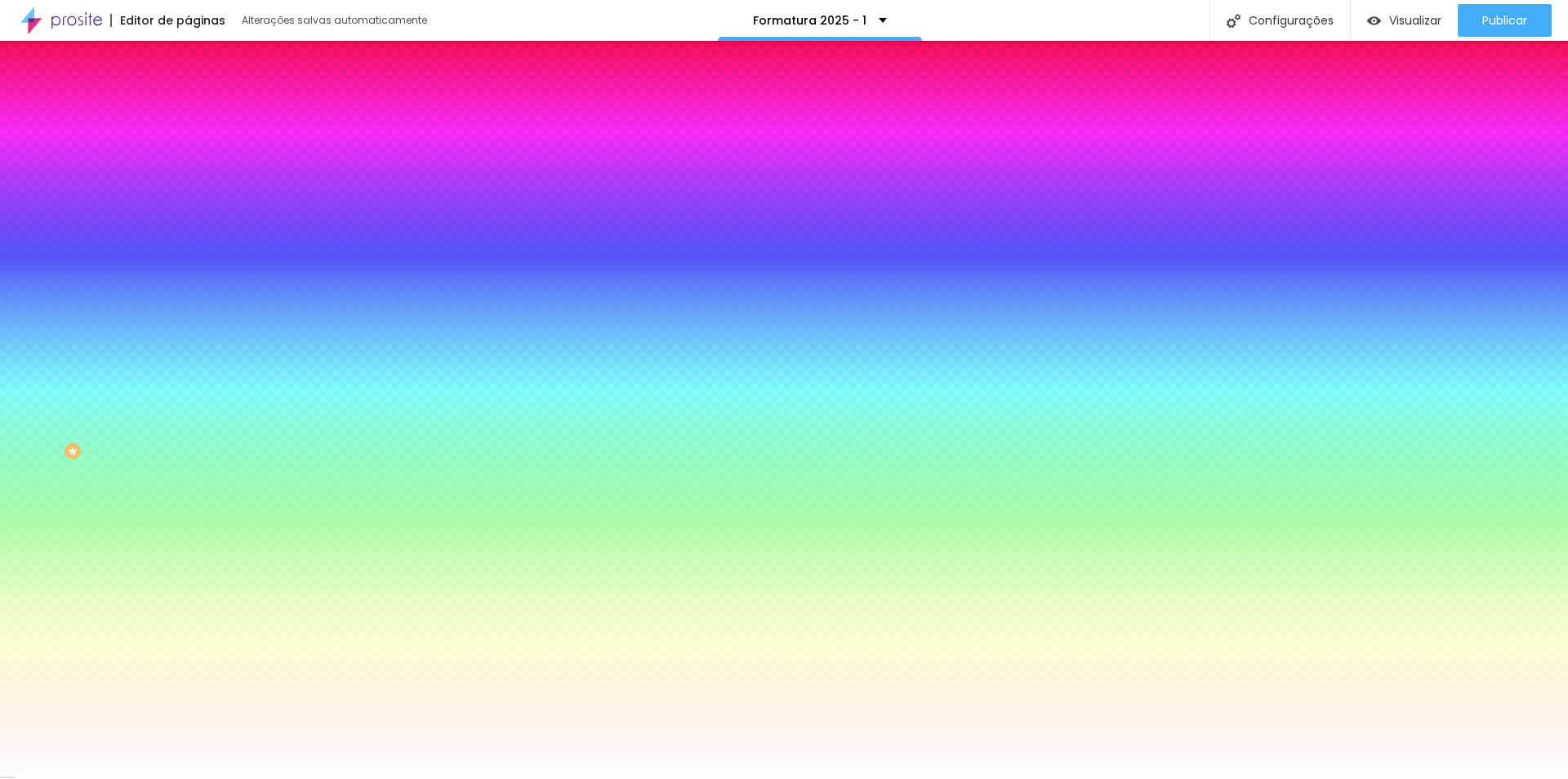
click at [188, 313] on input "#FFFFFF" at bounding box center [320, 323] width 265 height 20
paste input "EADCDB"
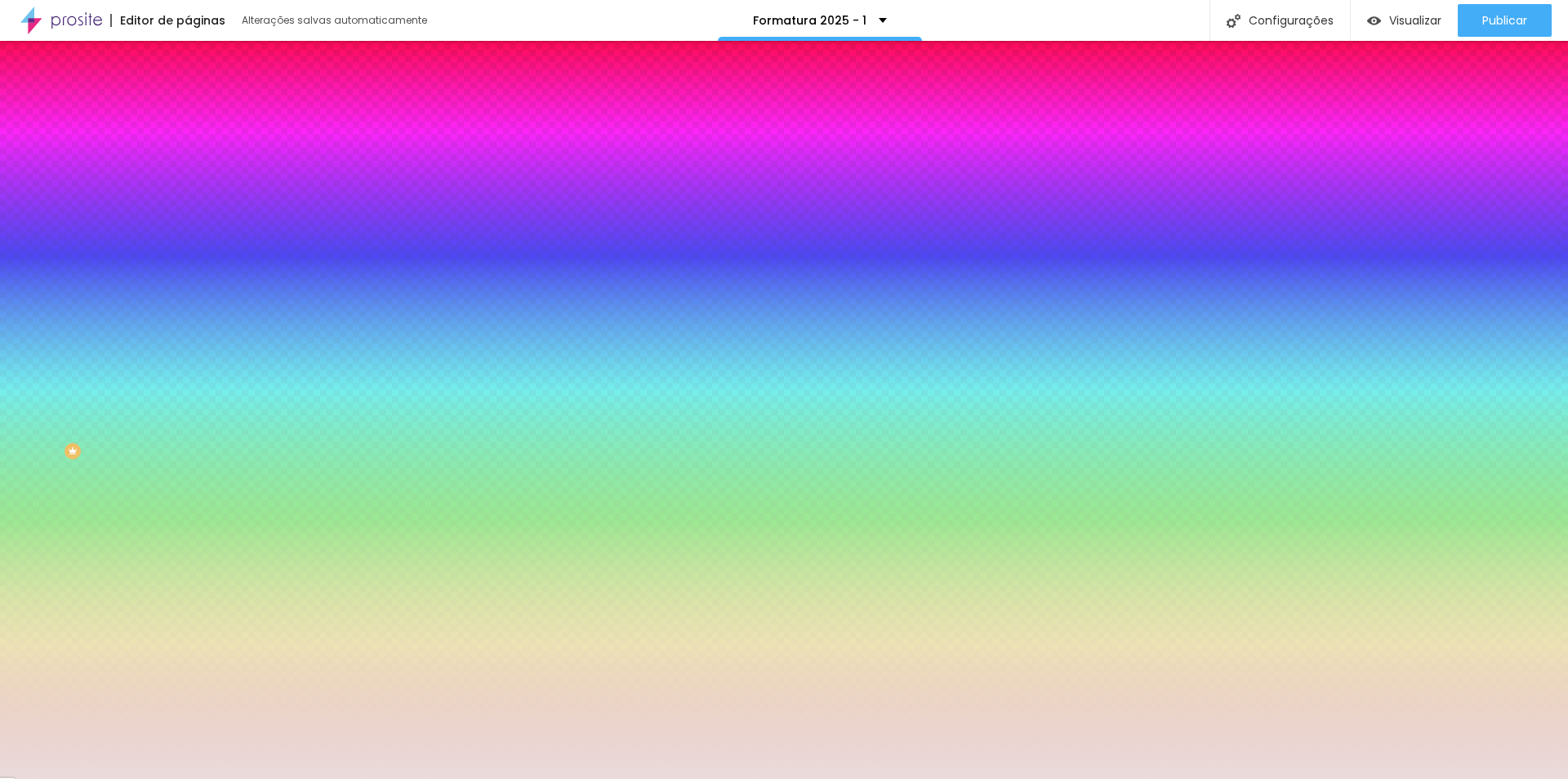
type input "#EADCDB"
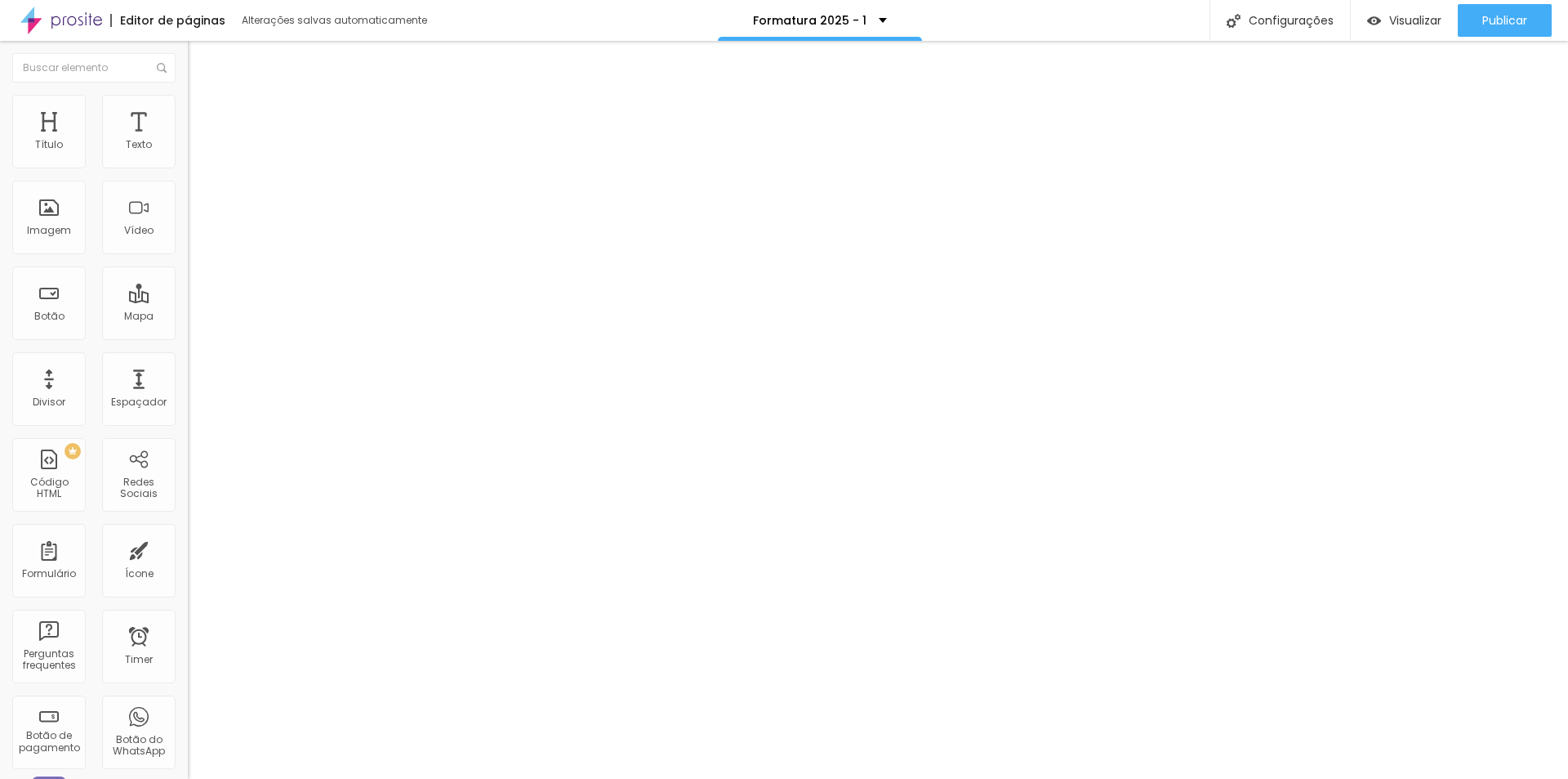
click at [188, 176] on span "Trocar imagem" at bounding box center [243, 166] width 111 height 19
click at [188, 321] on span "1:1 Quadrado" at bounding box center [226, 311] width 78 height 19
click at [220, 350] on span "Cinema" at bounding box center [245, 340] width 49 height 19
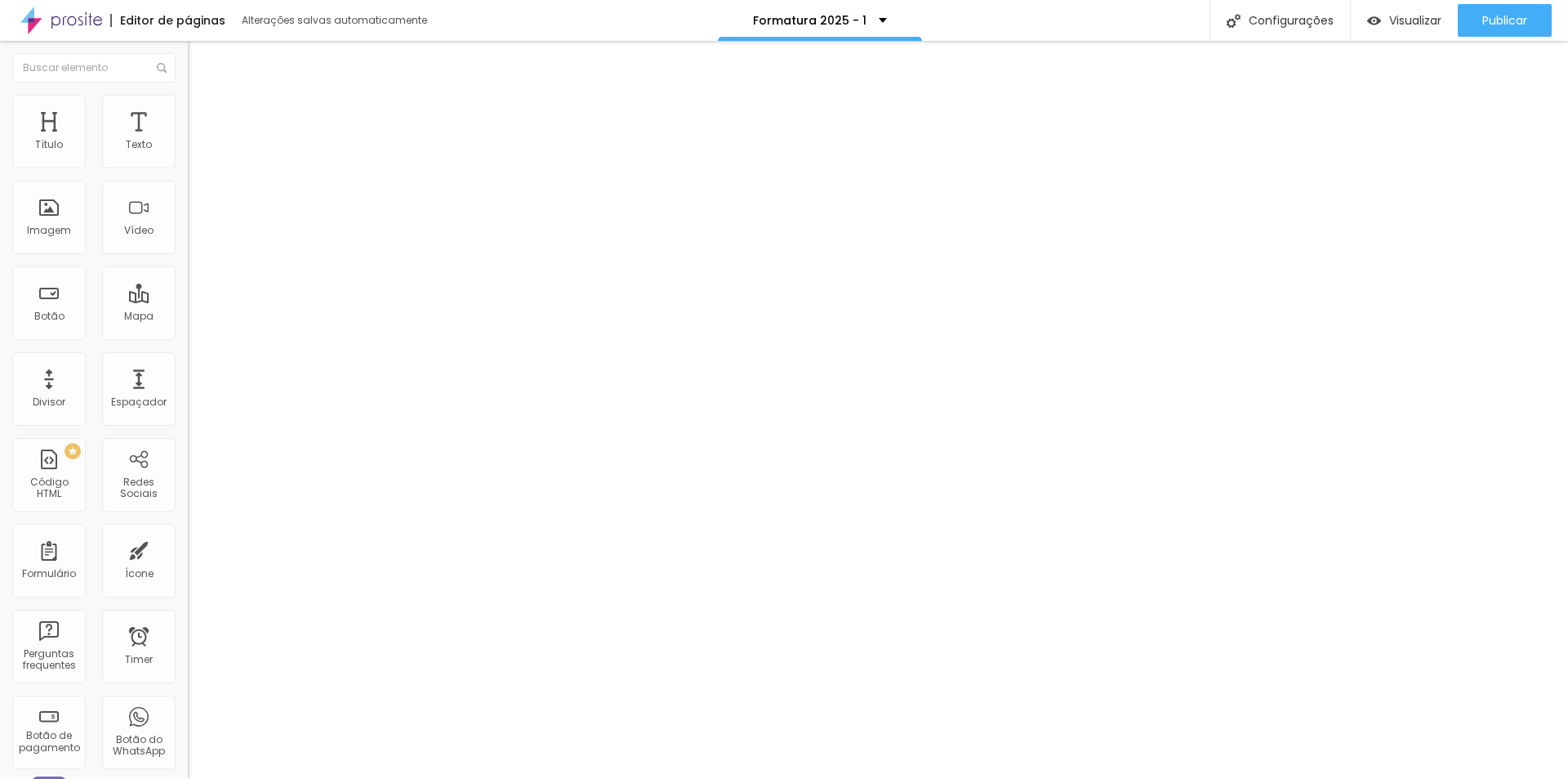
click at [220, 367] on span "Padrão" at bounding box center [243, 357] width 46 height 19
click at [220, 383] on span "Quadrado" at bounding box center [252, 373] width 64 height 19
click at [220, 397] on span "Original" at bounding box center [245, 388] width 49 height 19
click at [220, 380] on span "Quadrado" at bounding box center [252, 370] width 64 height 19
click at [188, 176] on span "Trocar imagem" at bounding box center [243, 166] width 111 height 19
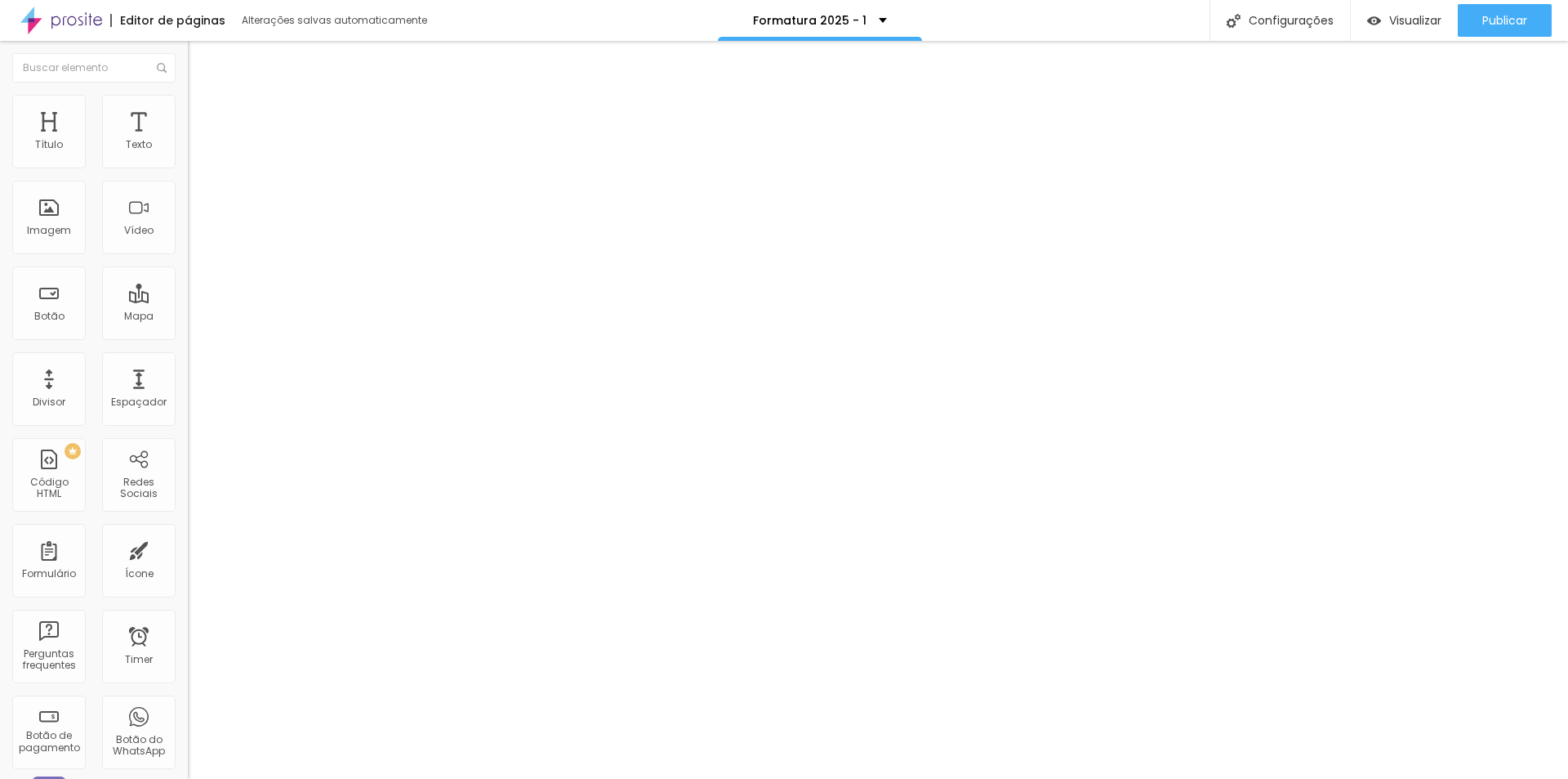
click at [188, 257] on img at bounding box center [194, 251] width 12 height 12
click at [188, 287] on img at bounding box center [194, 282] width 12 height 12
click at [188, 321] on span "1:1 Quadrado" at bounding box center [226, 311] width 78 height 19
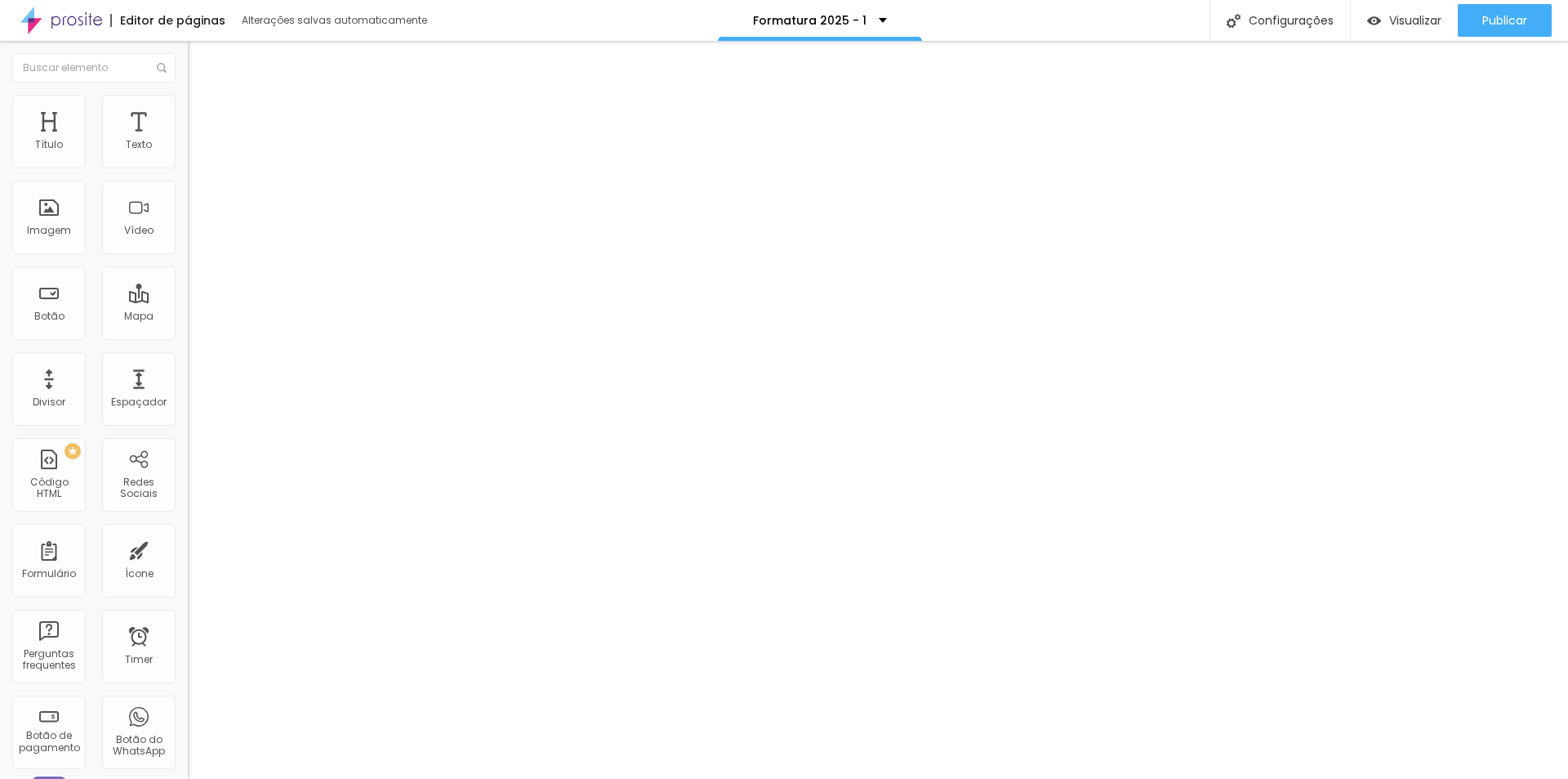
click at [188, 176] on span "Trocar imagem" at bounding box center [243, 166] width 111 height 19
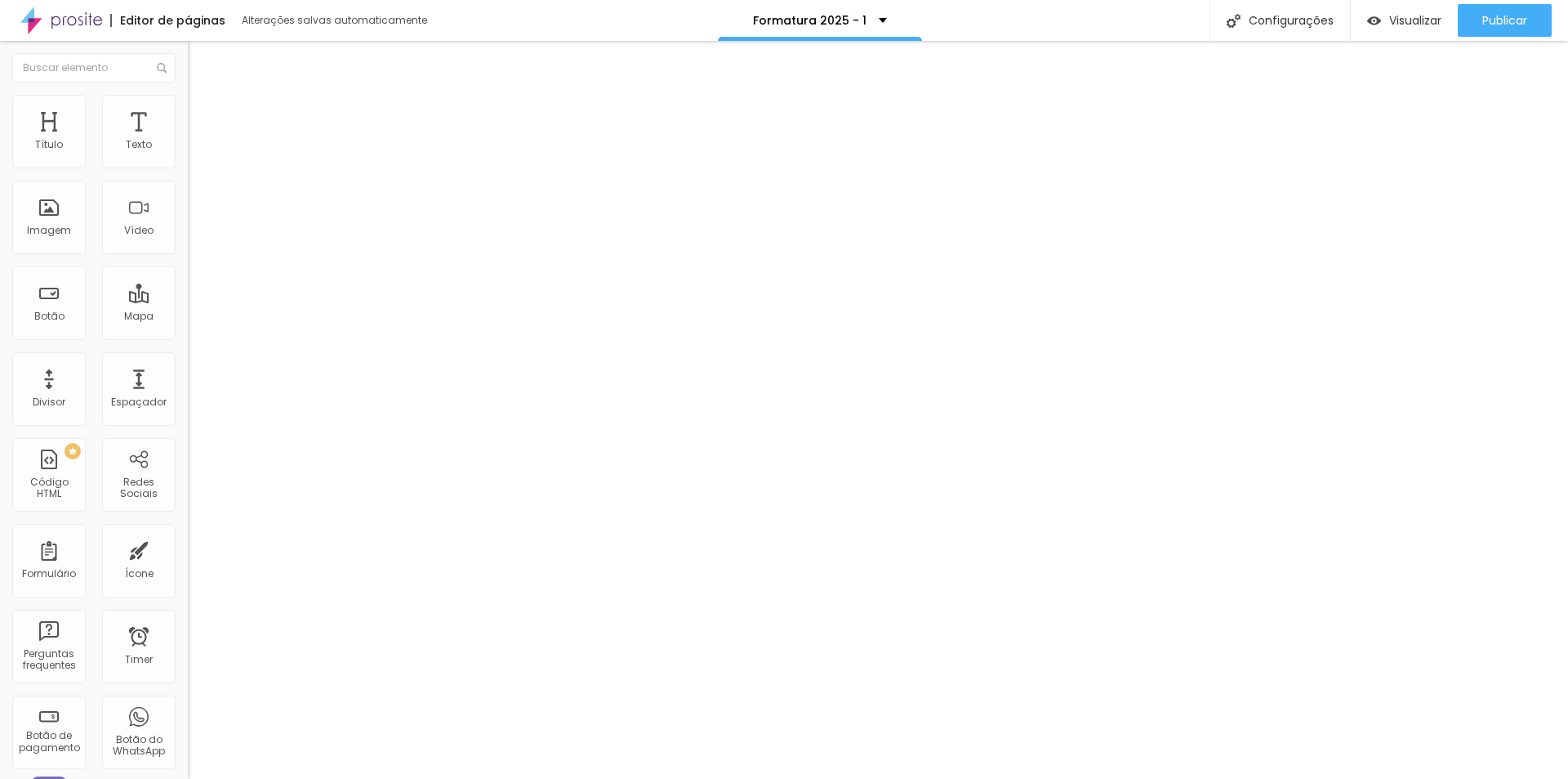
click at [188, 176] on span "Trocar imagem" at bounding box center [243, 166] width 111 height 19
click at [220, 365] on span "Padrão" at bounding box center [243, 355] width 46 height 19
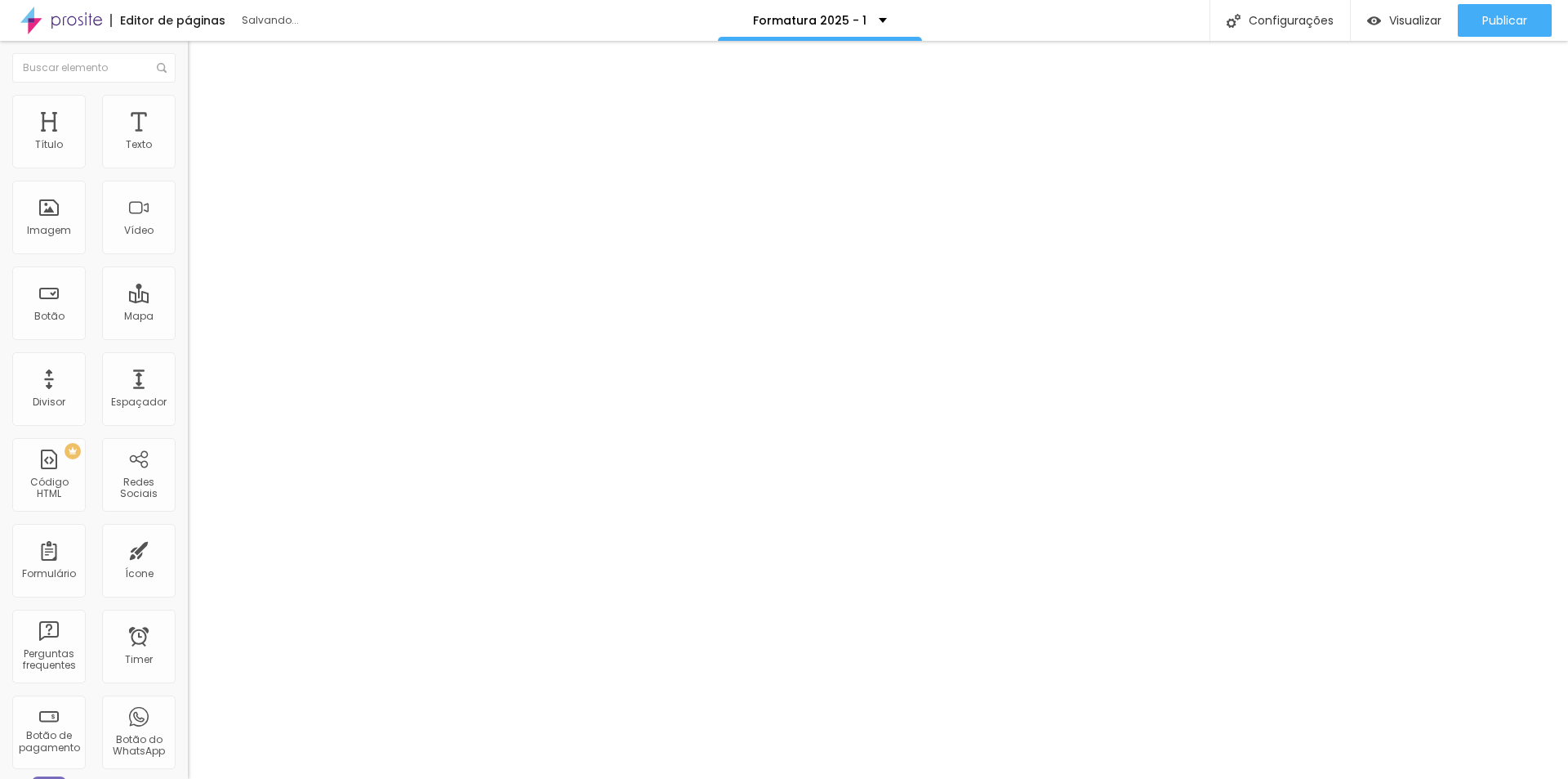
click at [220, 350] on span "Cinema" at bounding box center [245, 340] width 49 height 19
click at [220, 383] on span "Quadrado" at bounding box center [252, 373] width 64 height 19
click at [188, 176] on span "Trocar imagem" at bounding box center [243, 166] width 111 height 19
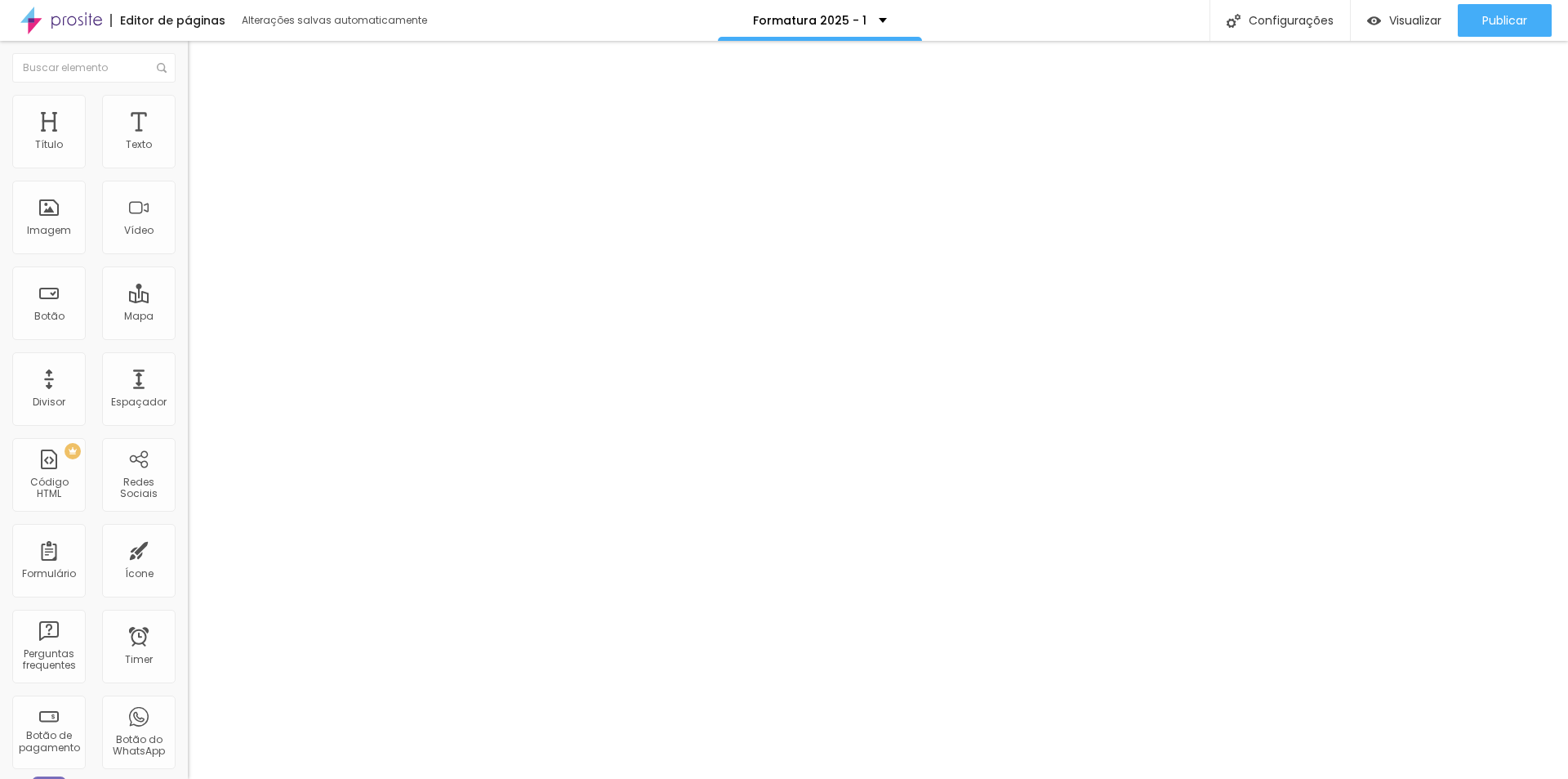
click at [188, 176] on span "Trocar imagem" at bounding box center [243, 166] width 111 height 19
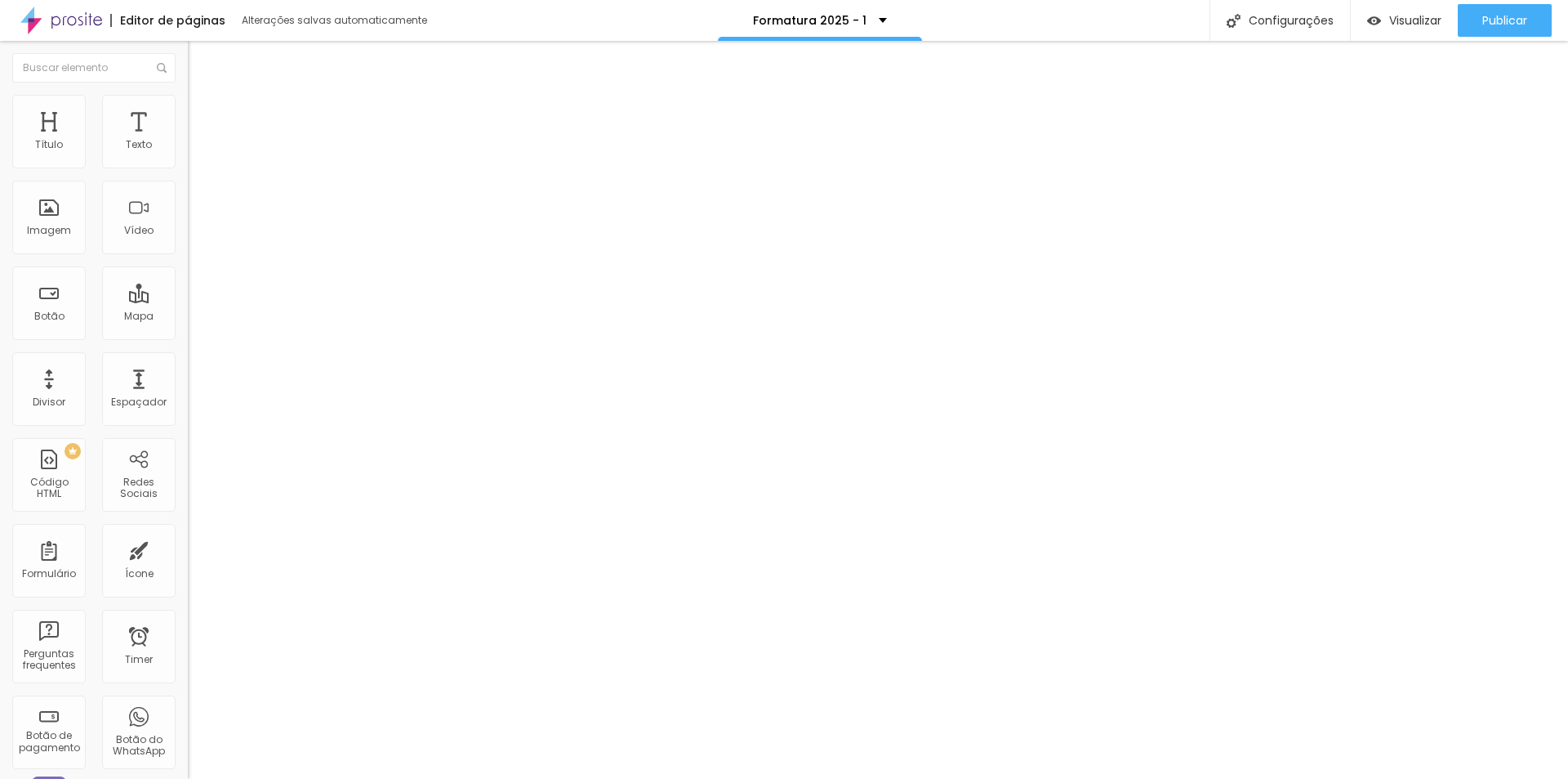
click at [188, 176] on span "Trocar imagem" at bounding box center [243, 166] width 111 height 19
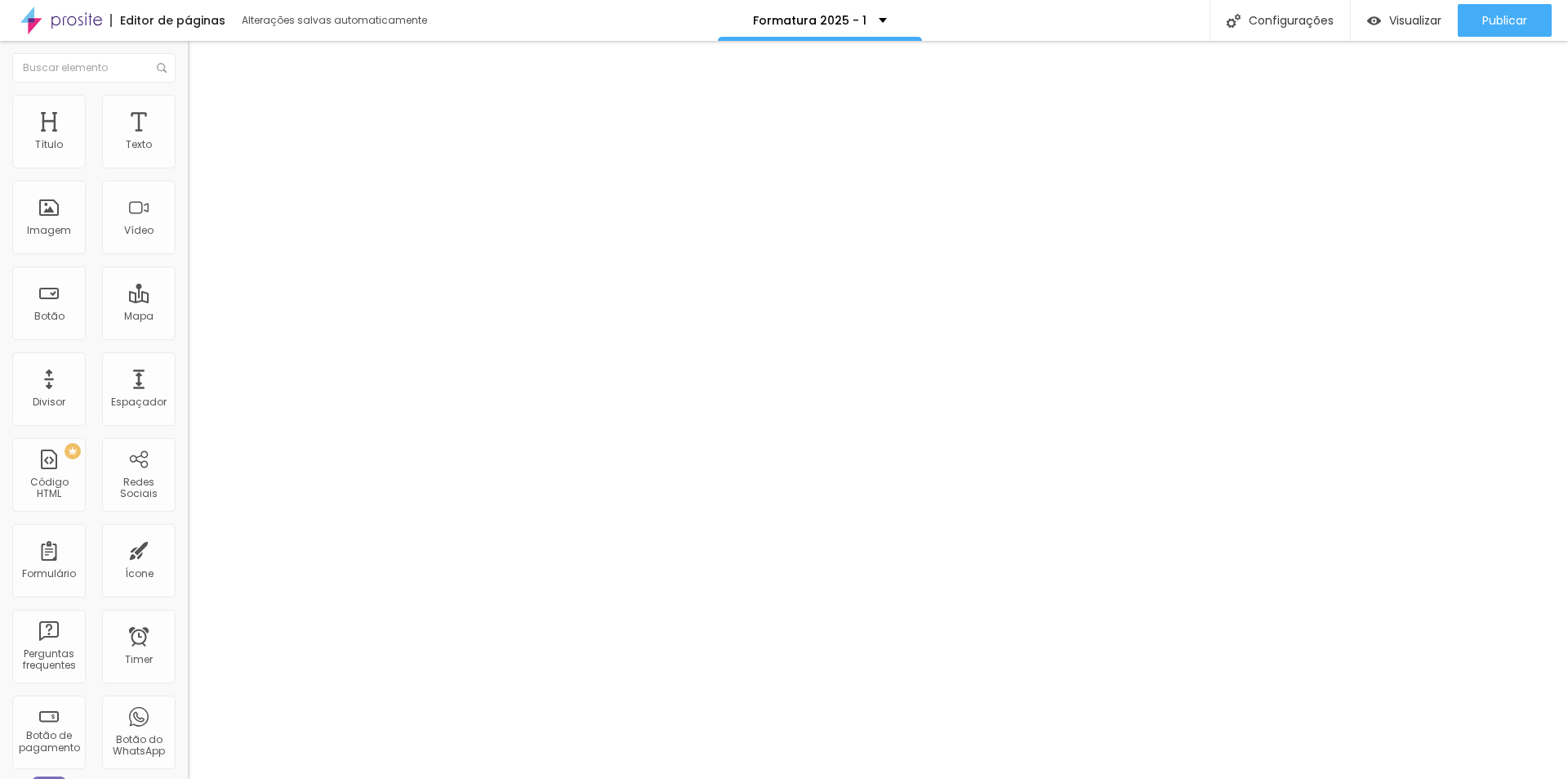
click at [220, 365] on span "Padrão" at bounding box center [243, 355] width 46 height 19
click at [220, 350] on span "Cinema" at bounding box center [245, 340] width 49 height 19
click at [220, 397] on span "Original" at bounding box center [245, 388] width 49 height 19
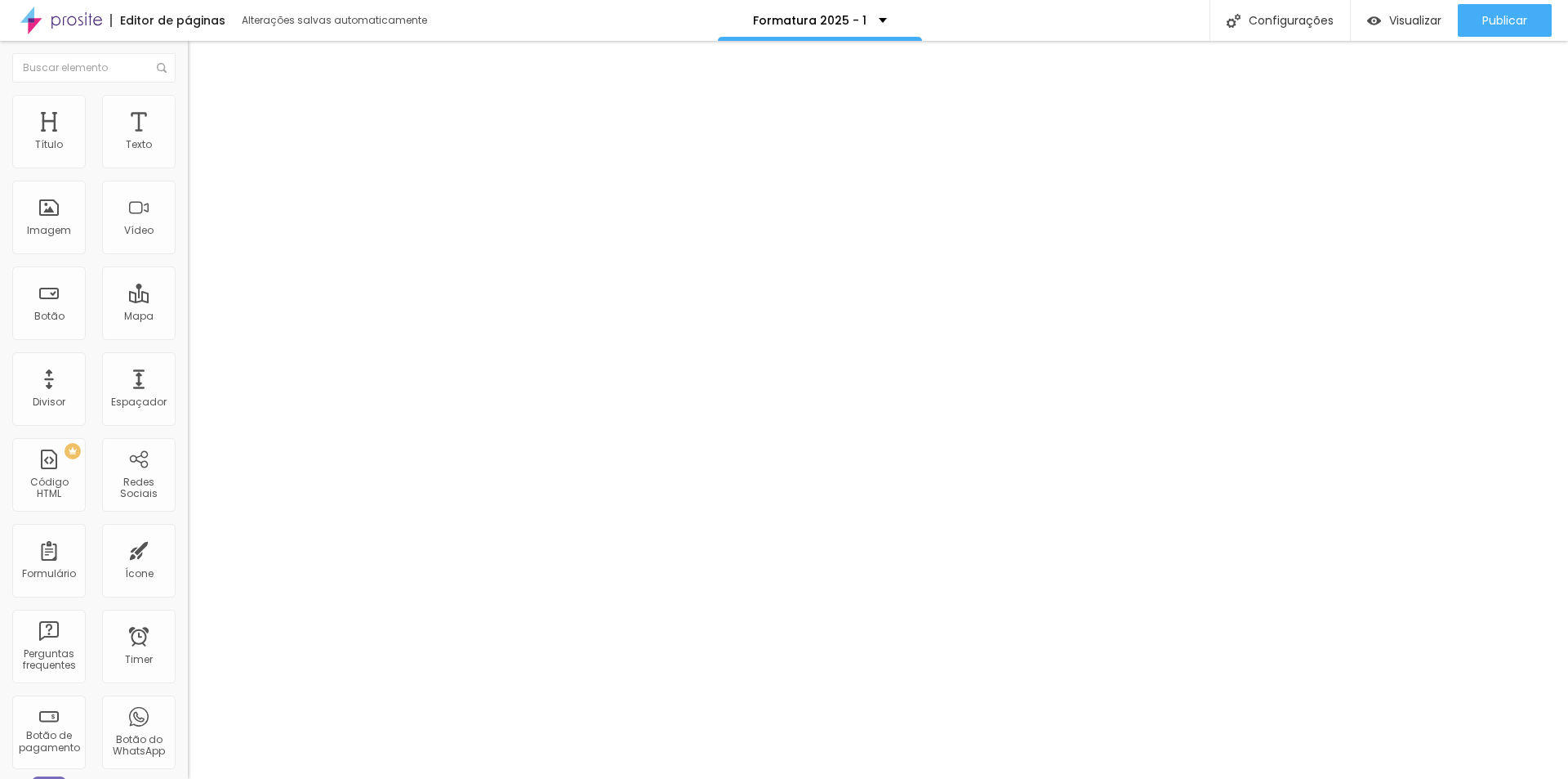
click at [220, 365] on span "Padrão" at bounding box center [243, 355] width 46 height 19
click at [220, 383] on span "Quadrado" at bounding box center [252, 373] width 64 height 19
click at [220, 110] on img at bounding box center [227, 117] width 15 height 15
type input "21"
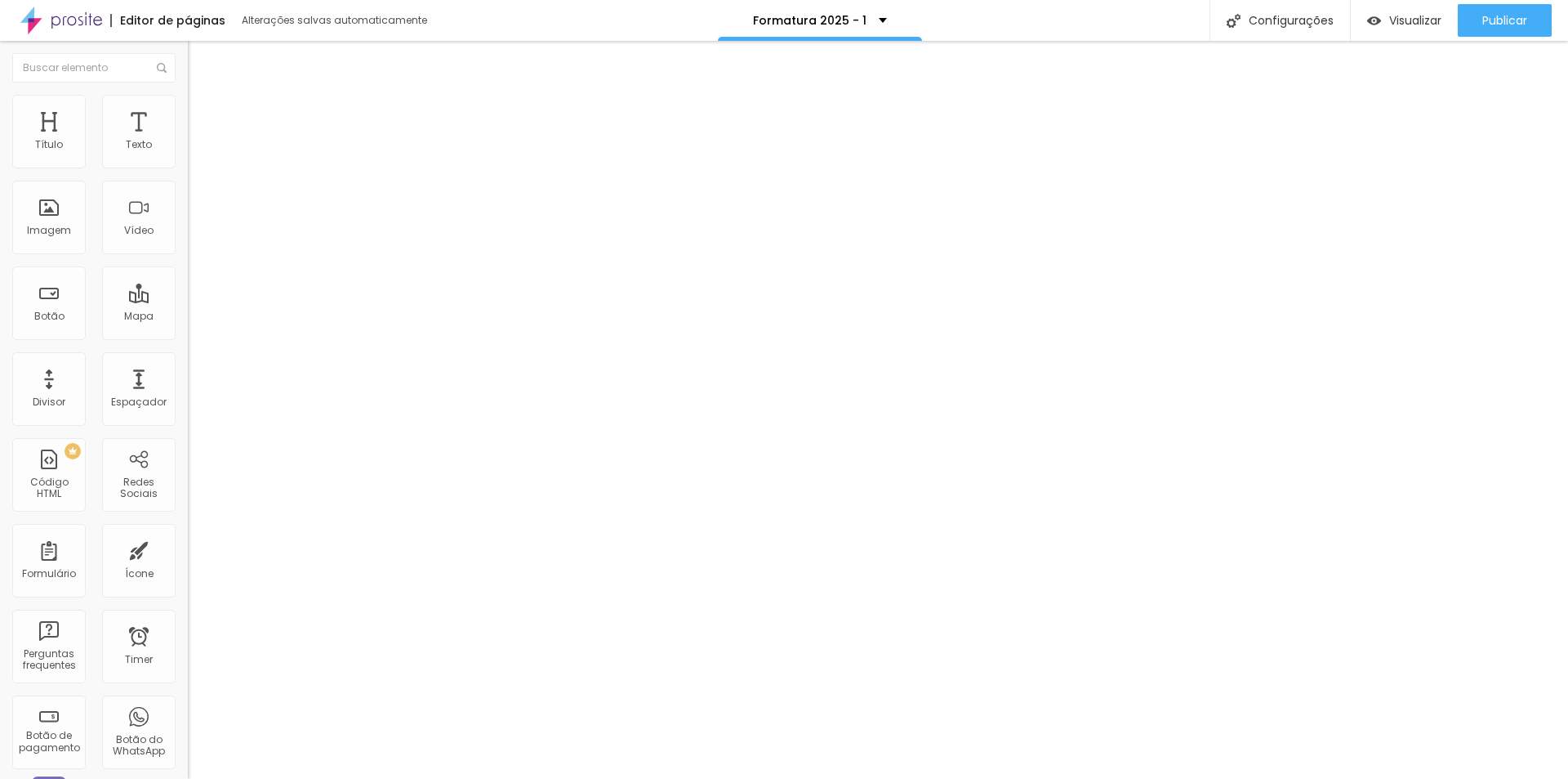
type input "33"
type input "39"
type input "43"
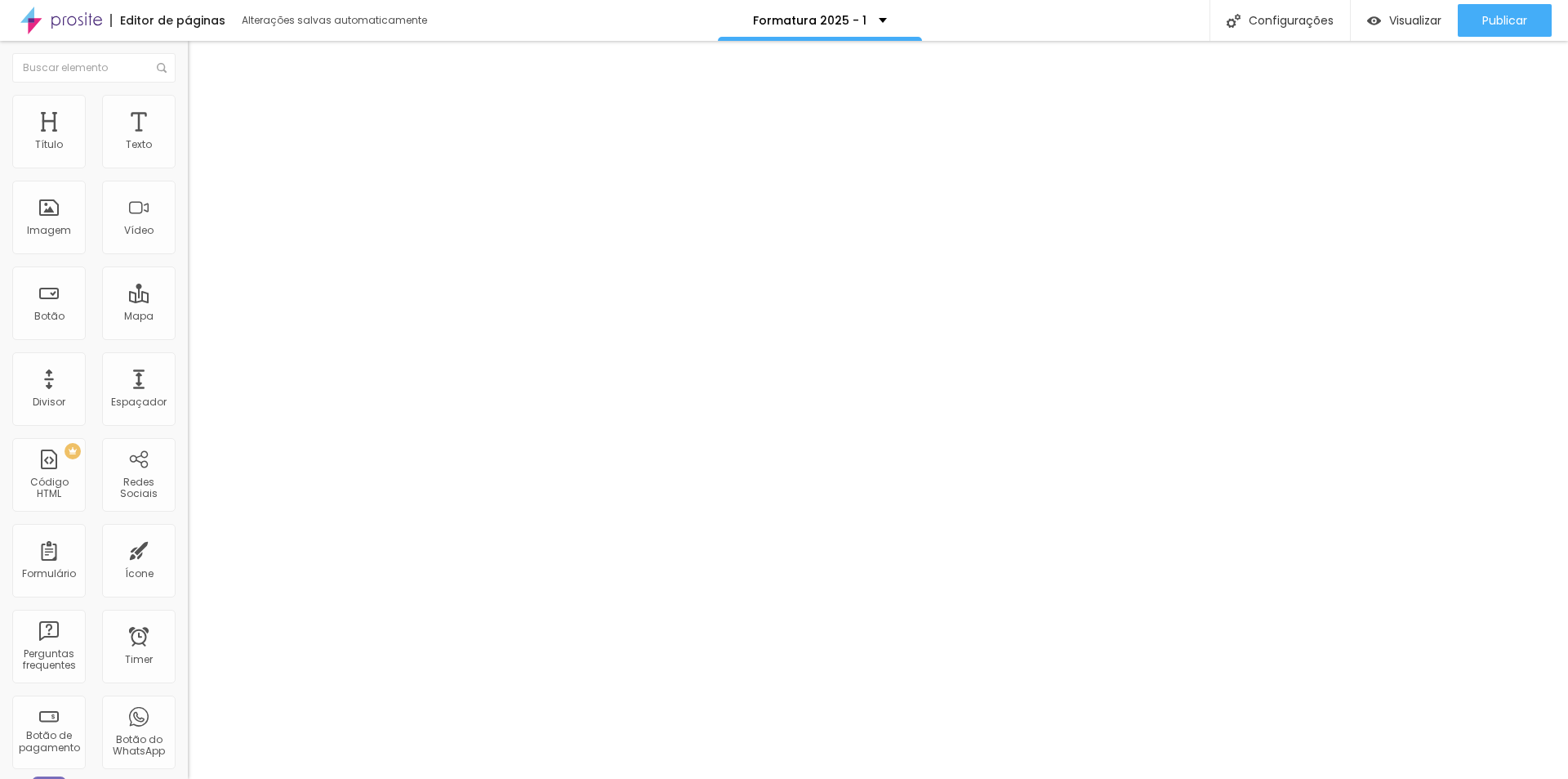
type input "43"
type input "49"
type input "53"
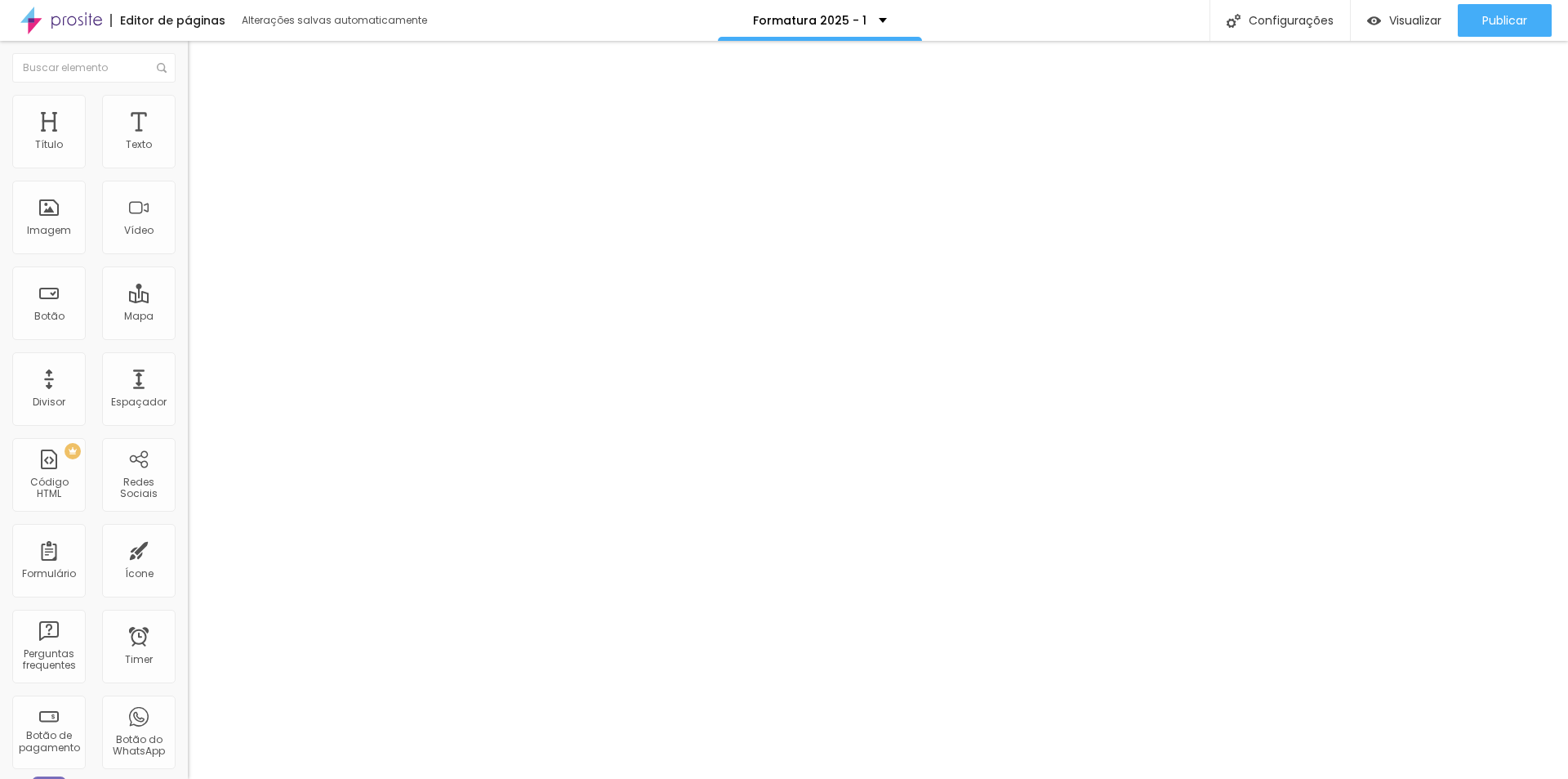
type input "54"
type input "56"
type input "51"
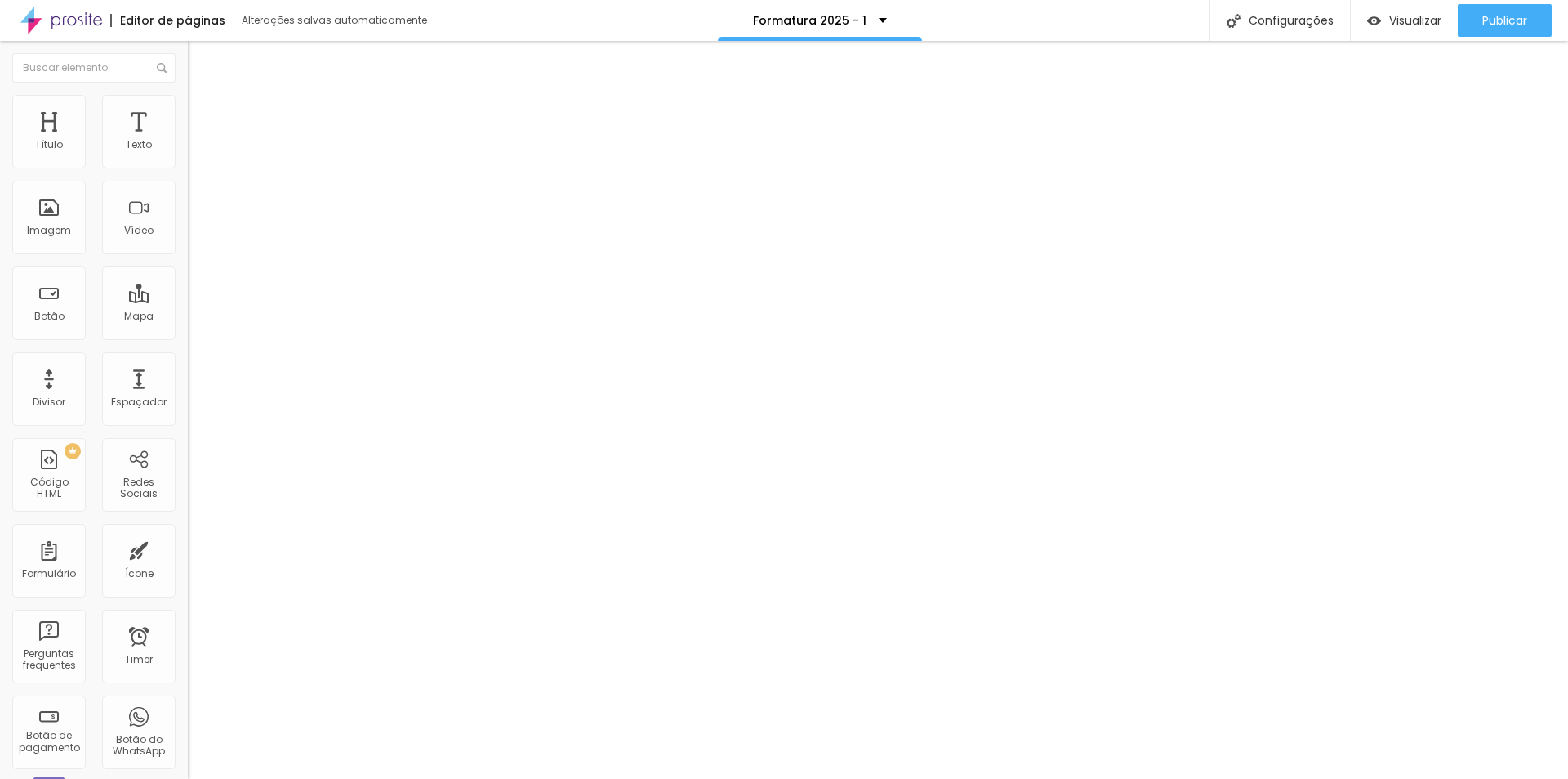
type input "51"
type input "49"
type input "35"
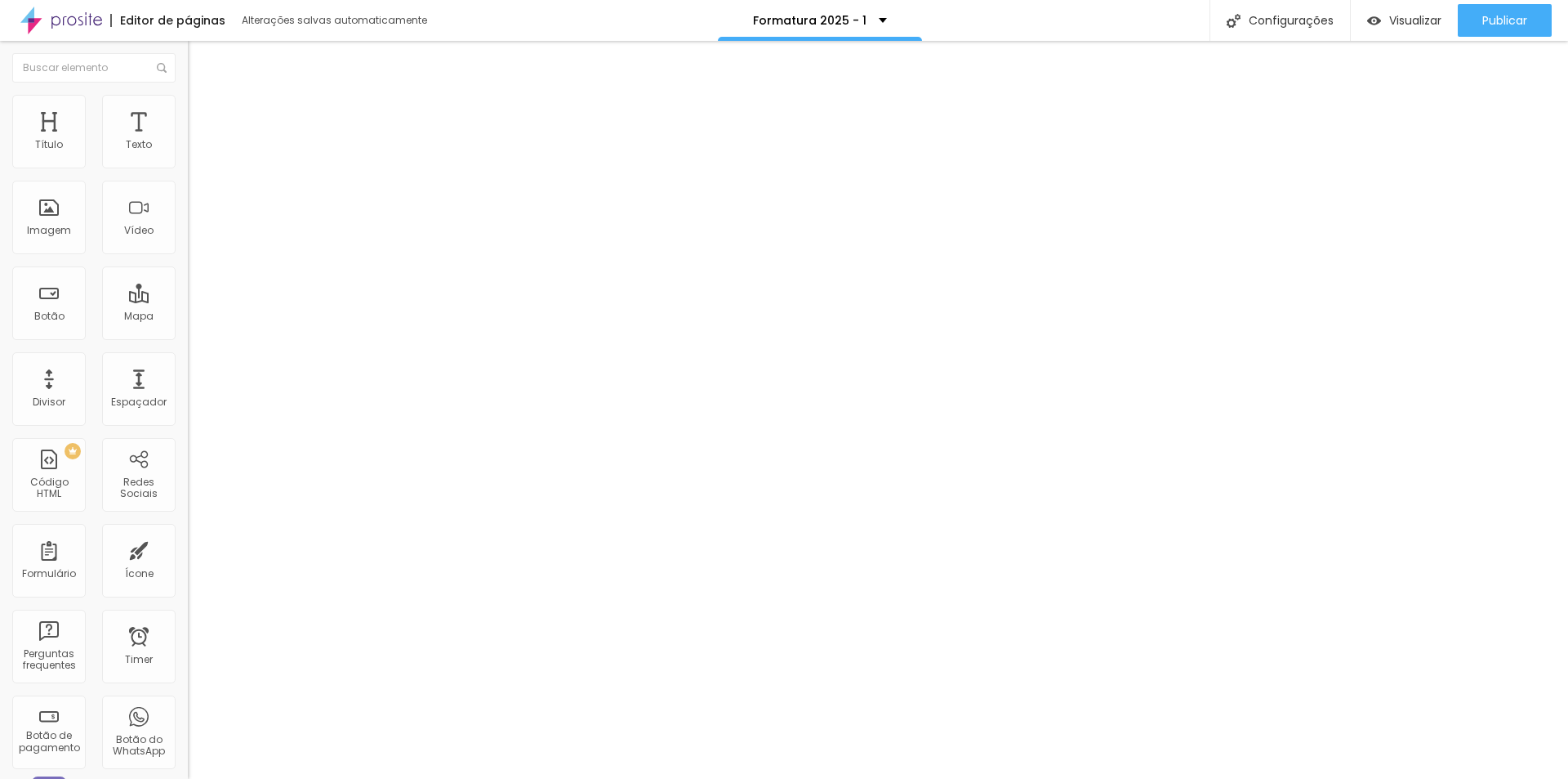
type input "23"
type input "20"
type input "16"
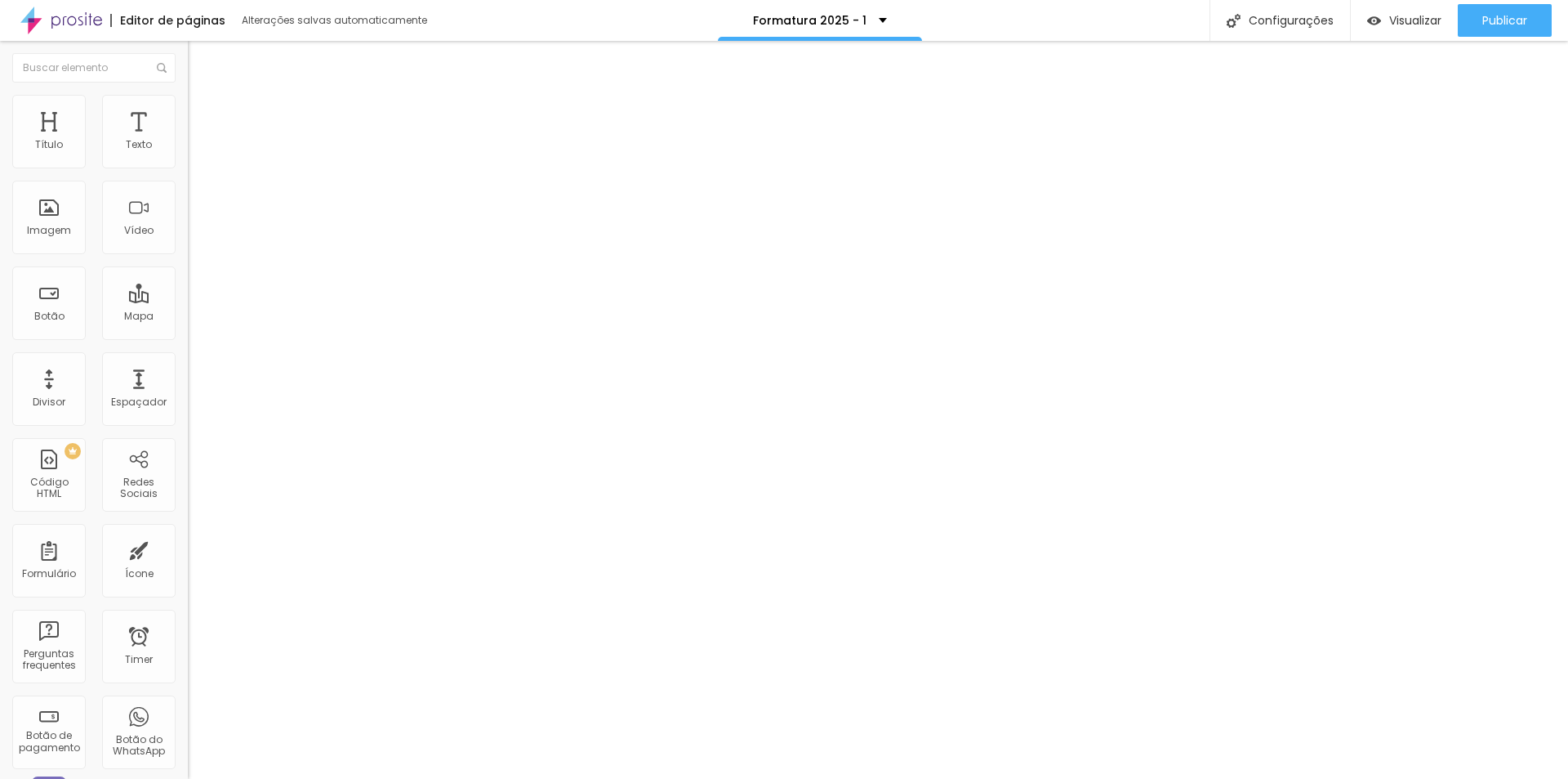
type input "16"
type input "15"
type input "8"
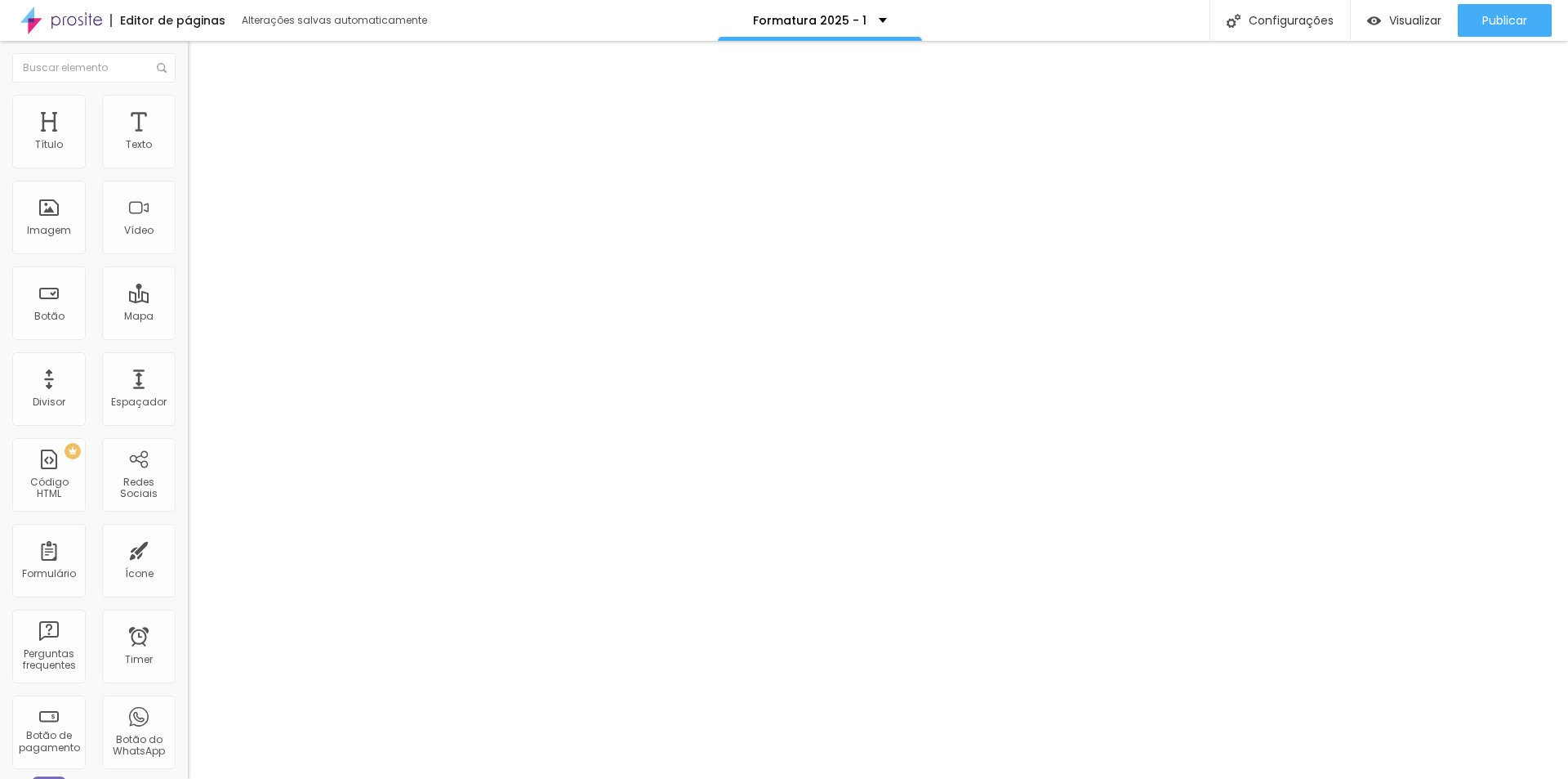
type input "3"
type input "2"
type input "0"
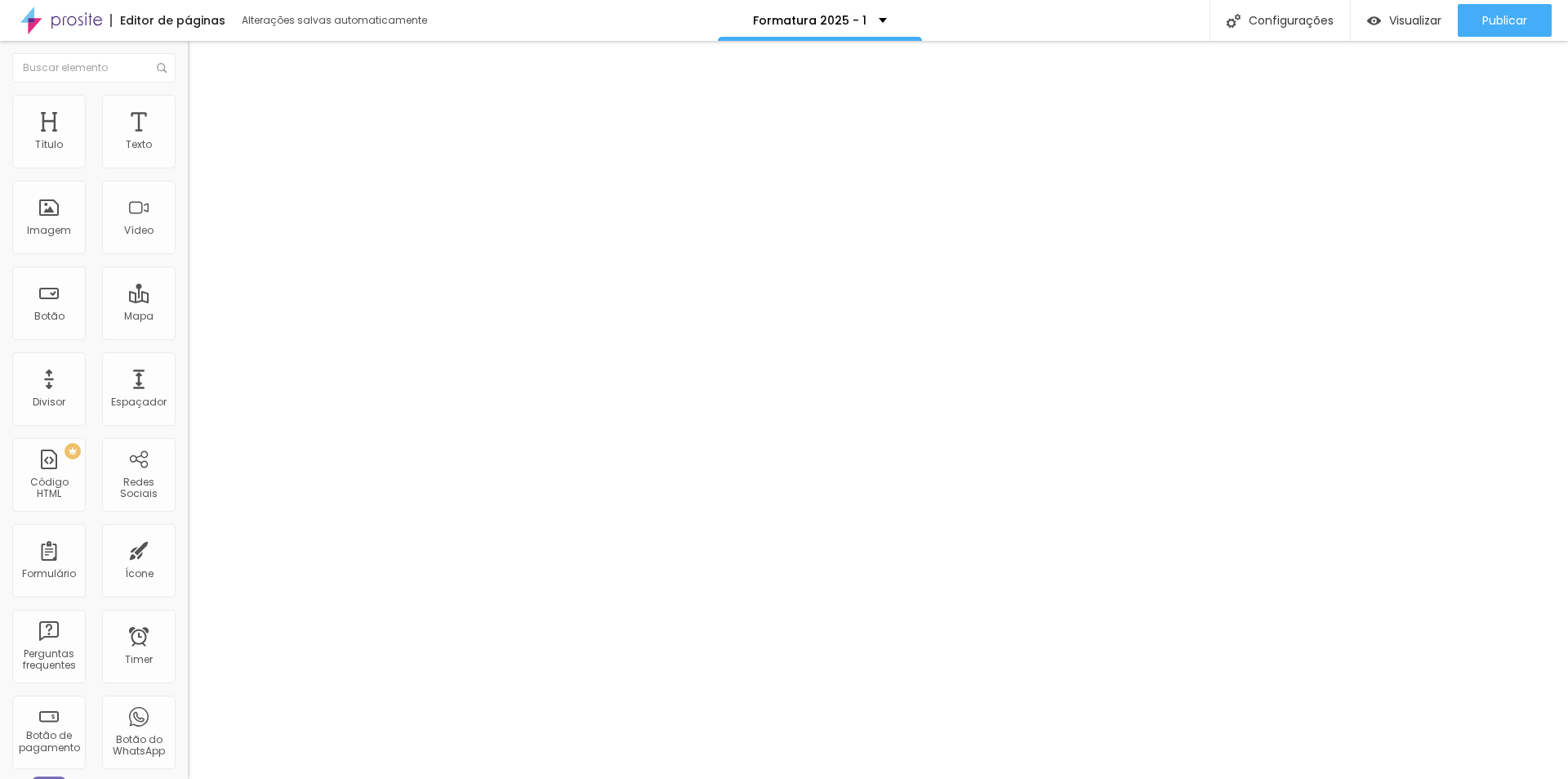
type input "0"
click at [188, 399] on input "range" at bounding box center [240, 405] width 106 height 13
click at [235, 130] on span "Avançado" at bounding box center [267, 138] width 64 height 19
type input "3"
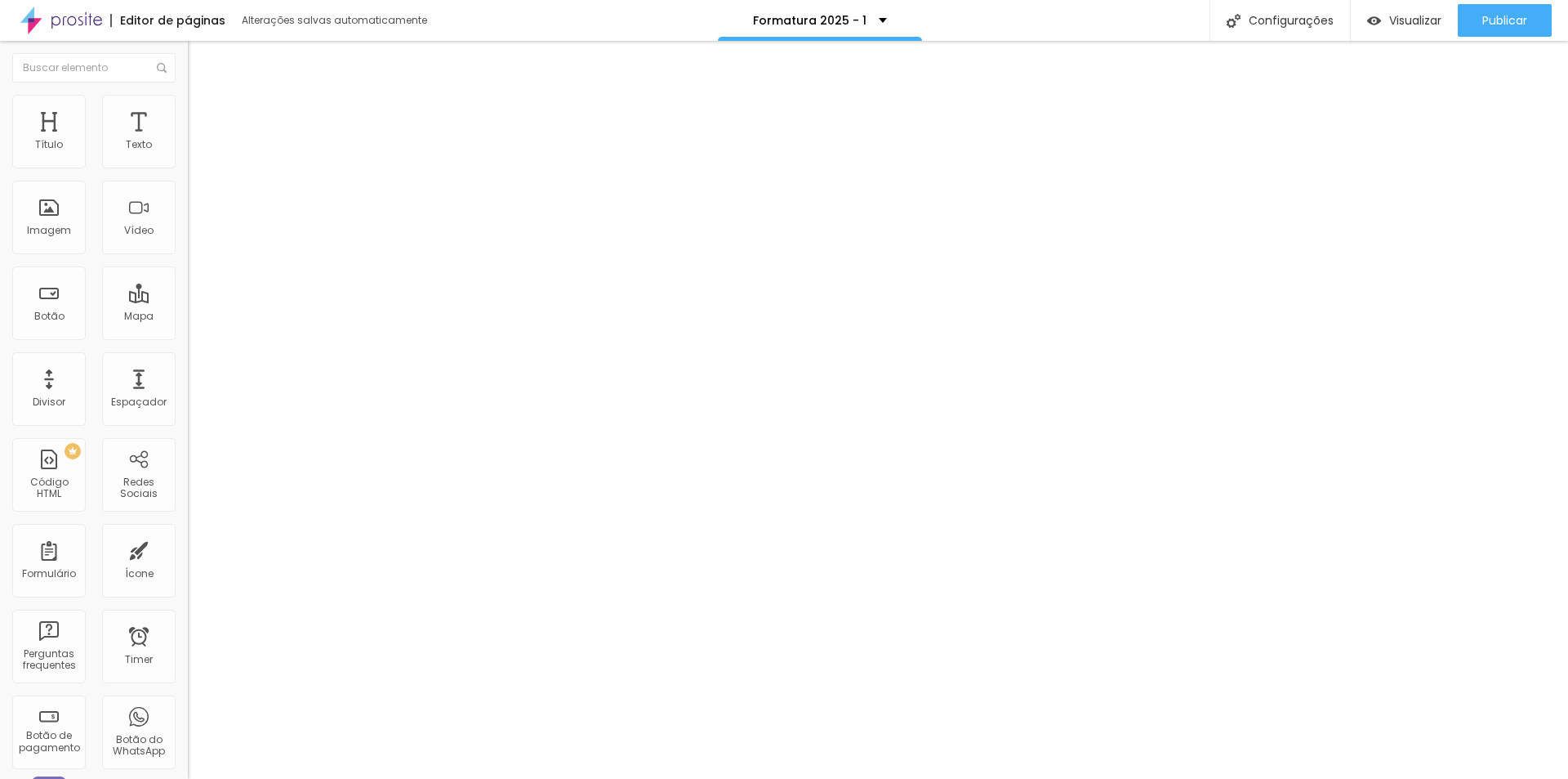
type input "5"
type input "15"
type input "19"
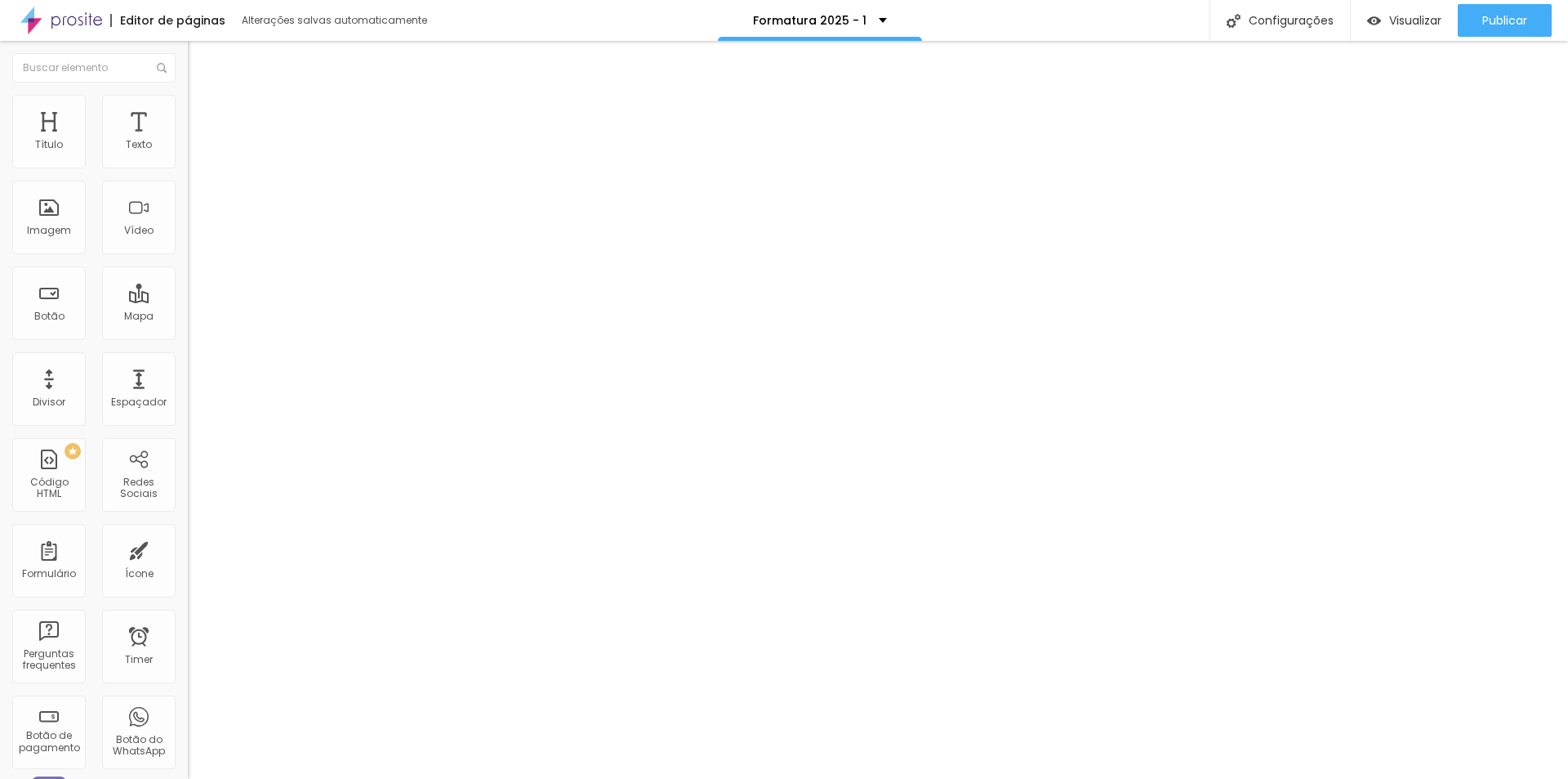
type input "19"
type input "16"
type input "11"
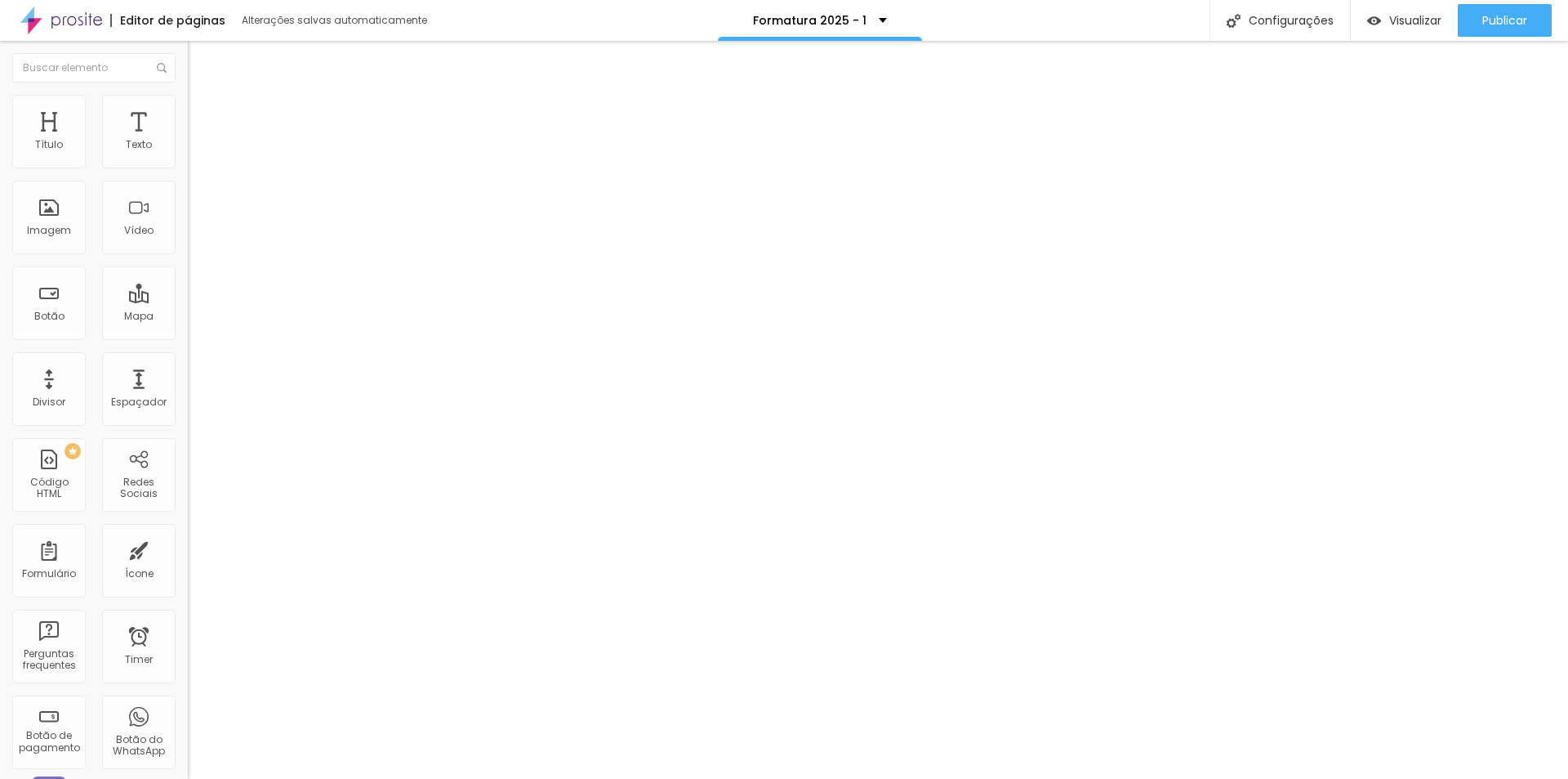
type input "10"
type input "8"
type input "7"
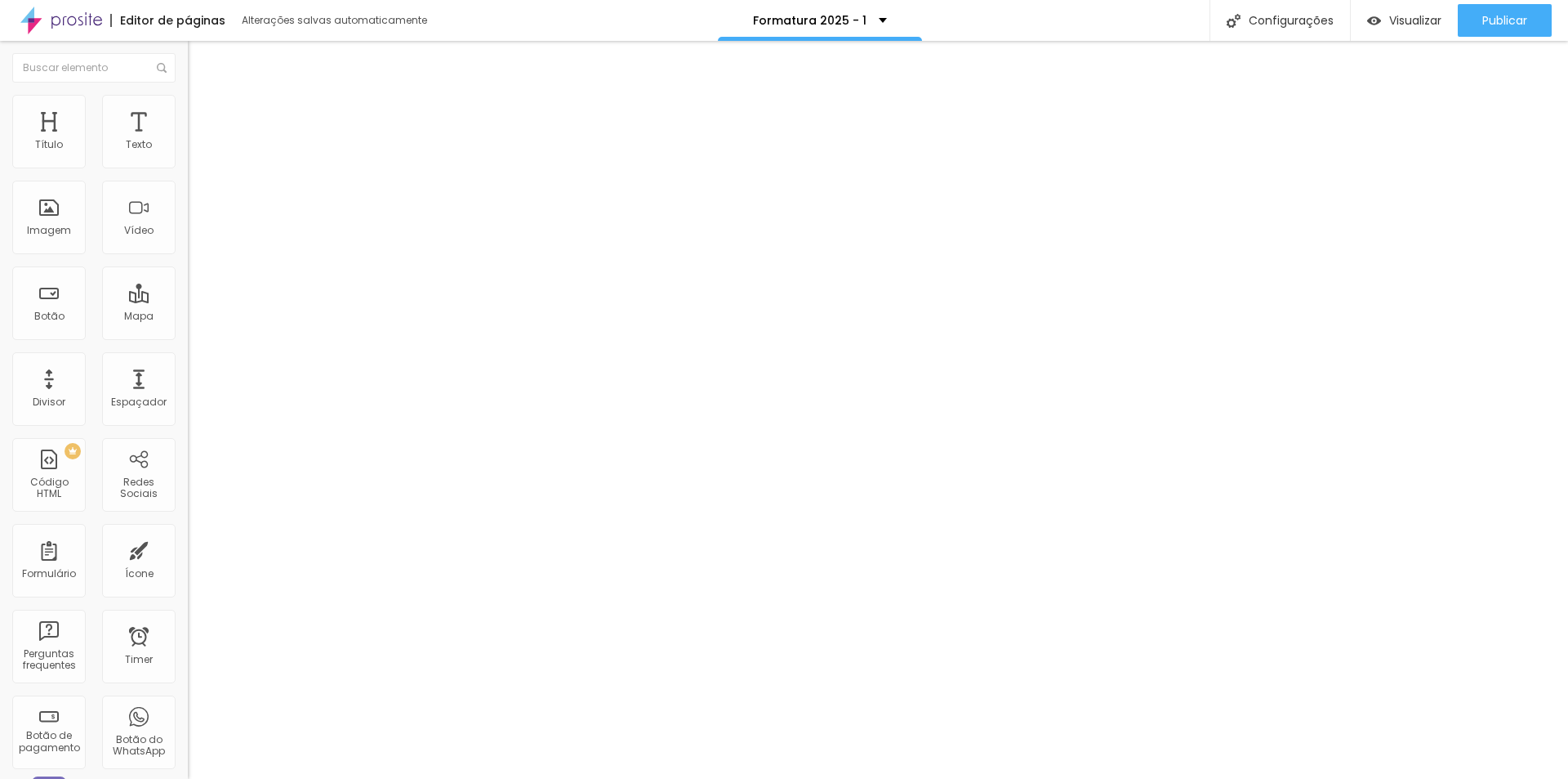
type input "7"
type input "6"
type input "5"
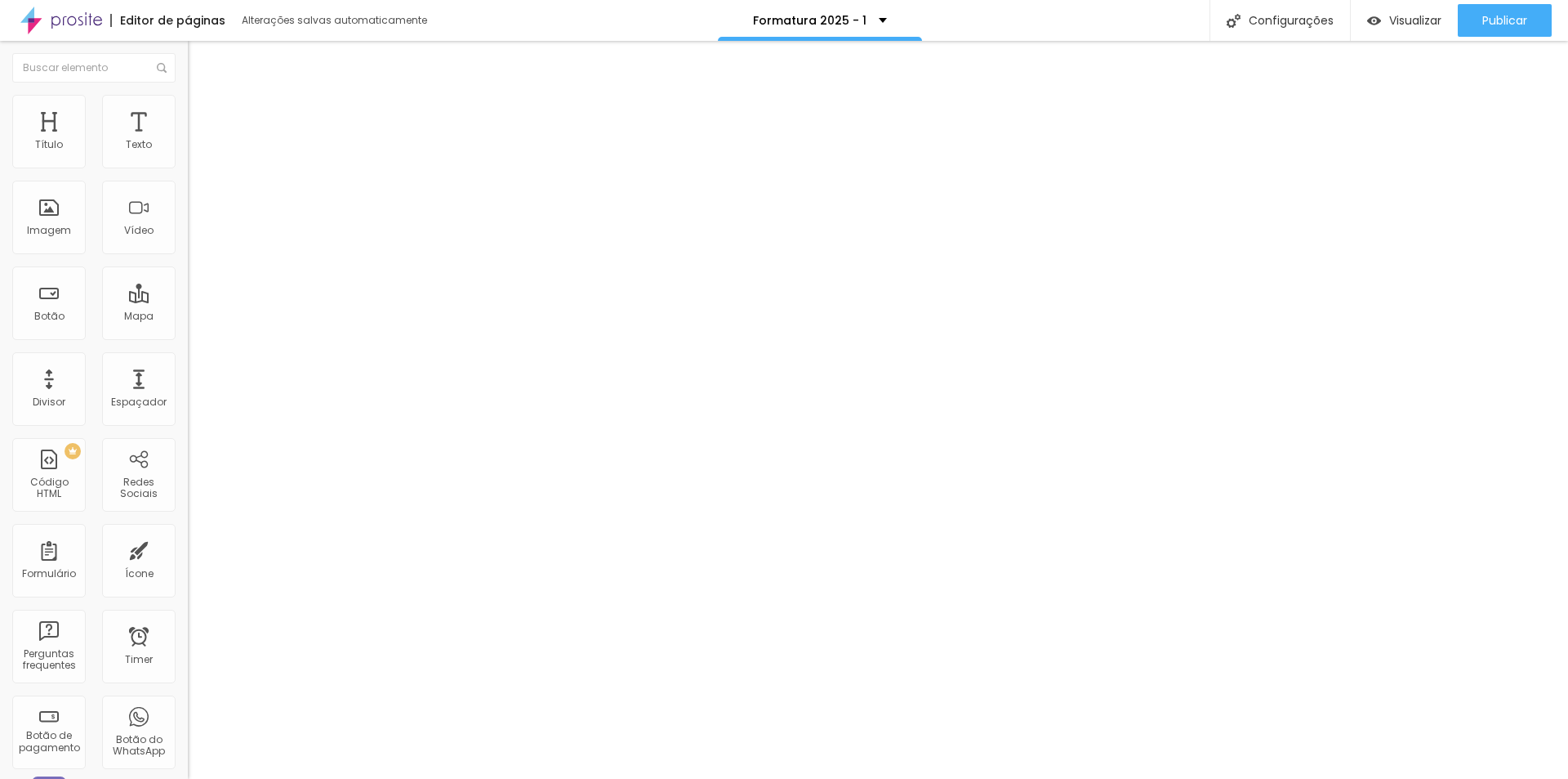
type input "2"
type input "1"
type input "0"
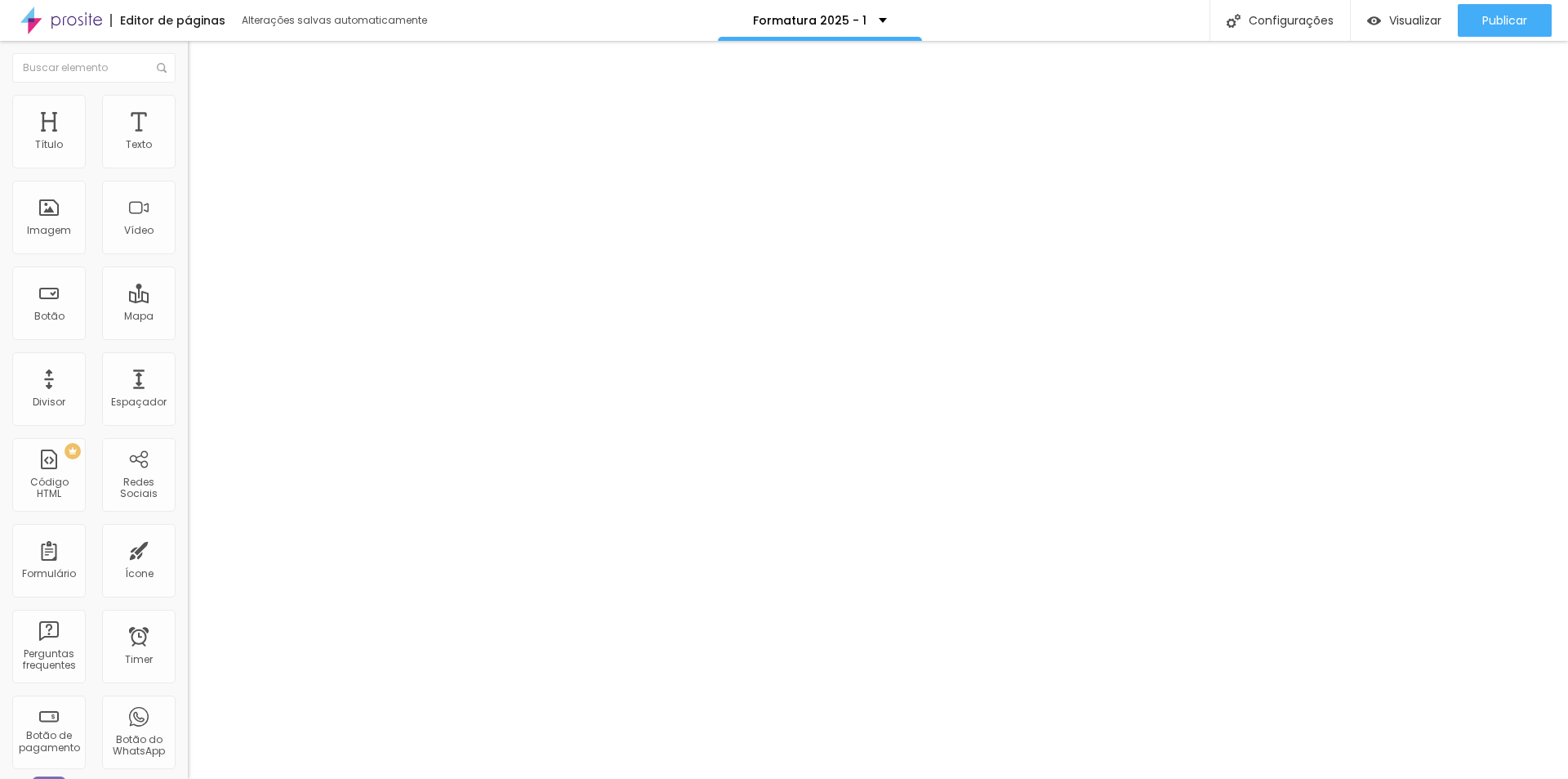
type input "0"
drag, startPoint x: 36, startPoint y: 161, endPoint x: 26, endPoint y: 165, distance: 10.8
click at [188, 352] on input "range" at bounding box center [240, 358] width 106 height 13
click at [220, 103] on img at bounding box center [227, 99] width 15 height 15
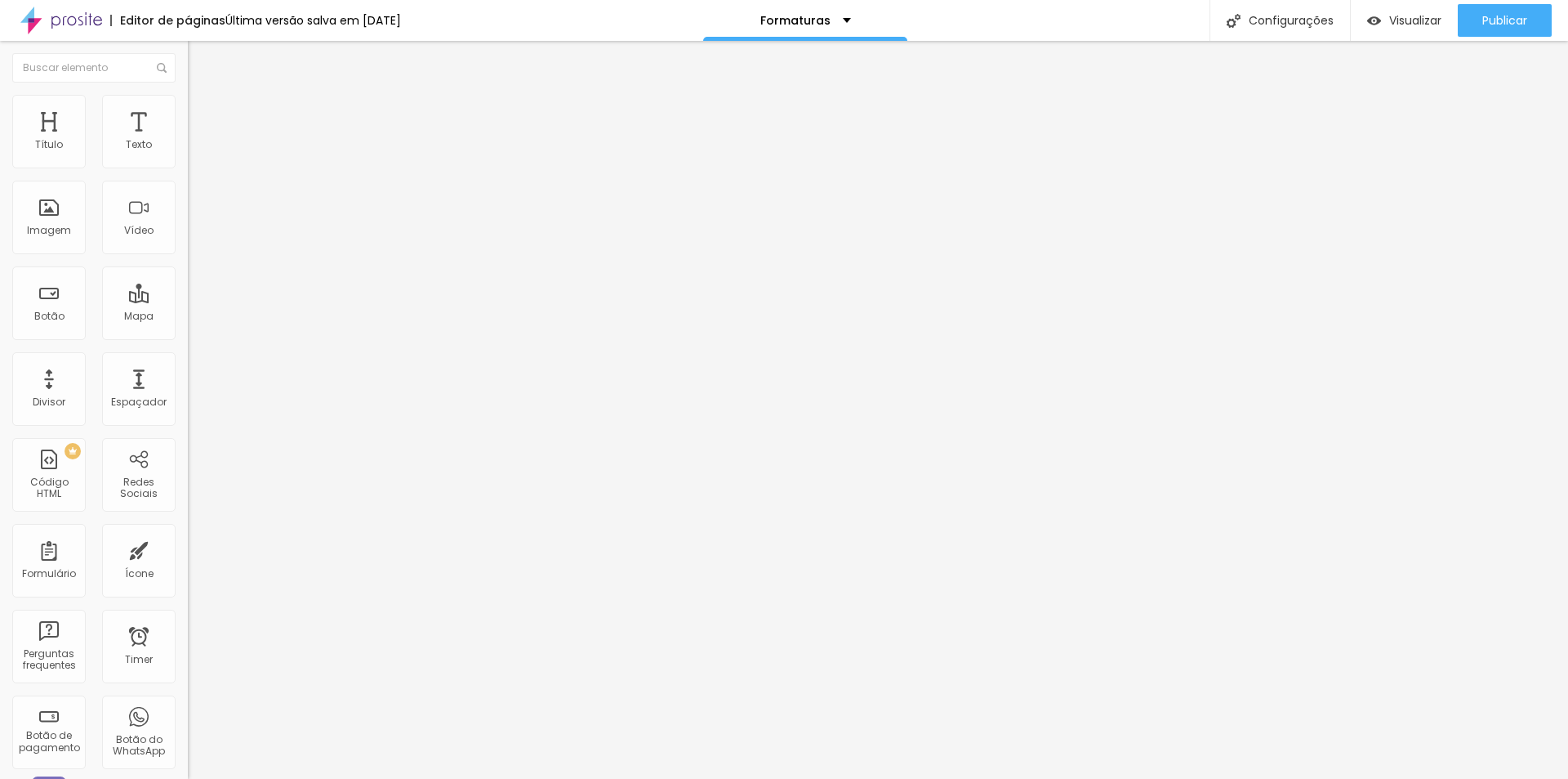
click at [67, 21] on img at bounding box center [61, 20] width 82 height 41
